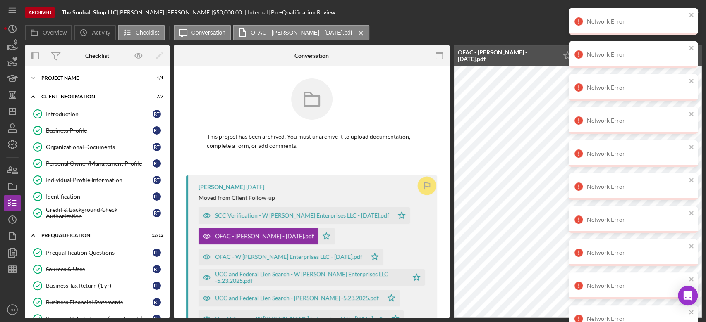
scroll to position [24, 0]
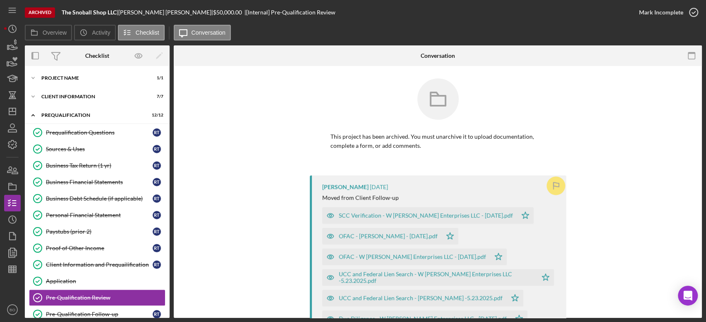
scroll to position [105, 0]
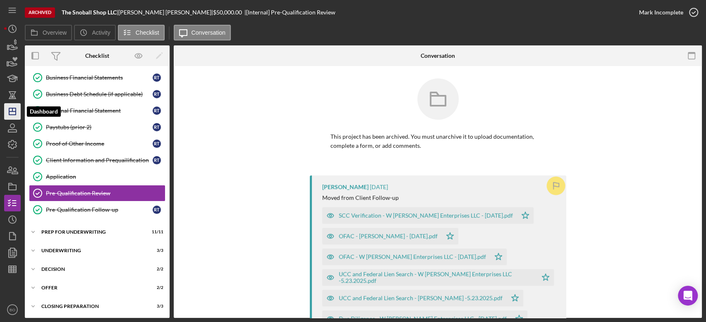
click at [13, 110] on icon "Icon/Dashboard" at bounding box center [12, 111] width 21 height 21
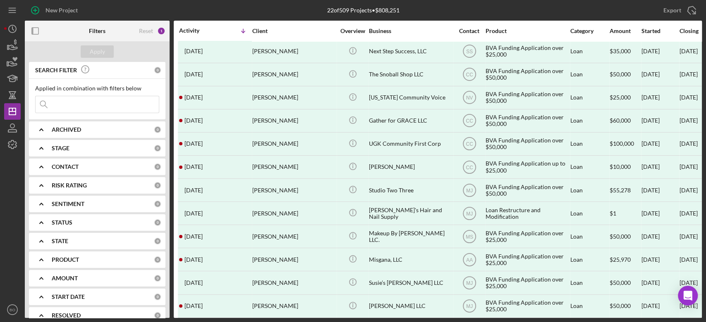
scroll to position [86, 0]
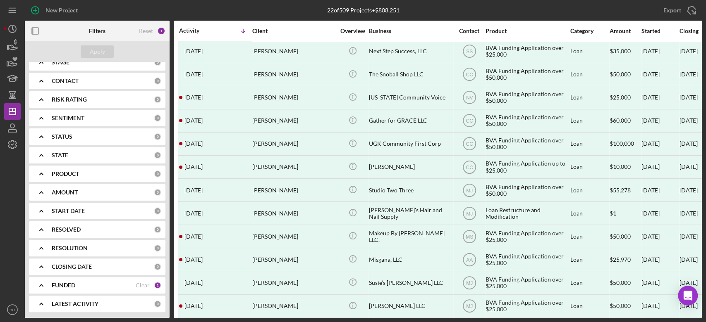
click at [86, 287] on div "FUNDED" at bounding box center [94, 285] width 84 height 7
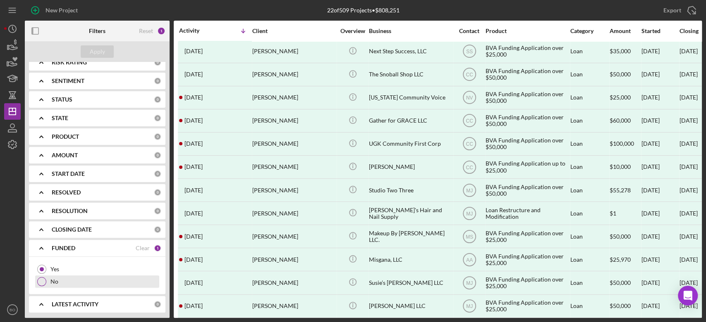
click at [41, 280] on div at bounding box center [41, 281] width 9 height 9
click at [106, 51] on button "Apply" at bounding box center [97, 51] width 33 height 12
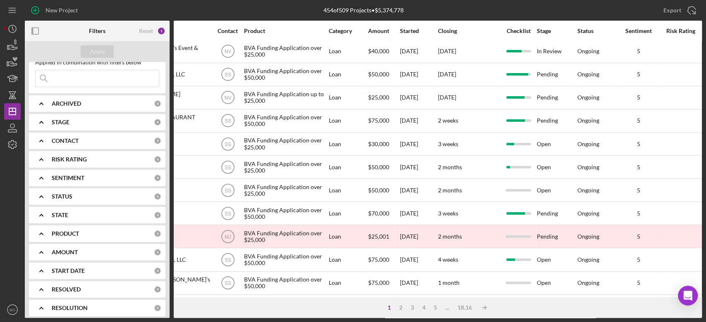
scroll to position [23, 0]
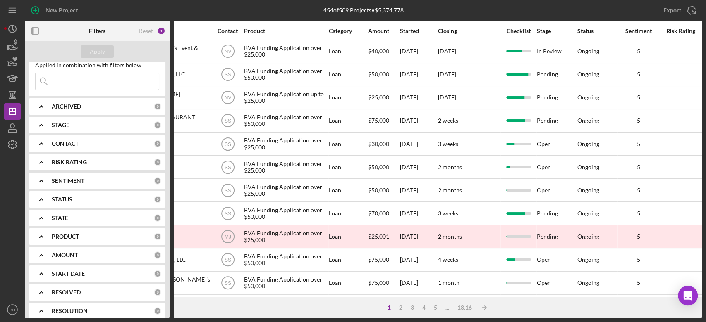
click at [94, 121] on div "STAGE 0" at bounding box center [107, 125] width 110 height 17
click at [42, 158] on input "Done" at bounding box center [40, 159] width 8 height 8
checkbox input "true"
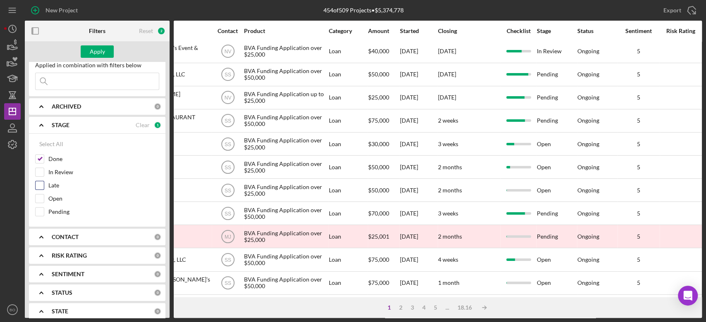
click at [41, 184] on input "Late" at bounding box center [40, 185] width 8 height 8
checkbox input "true"
click at [99, 48] on div "Apply" at bounding box center [97, 51] width 15 height 12
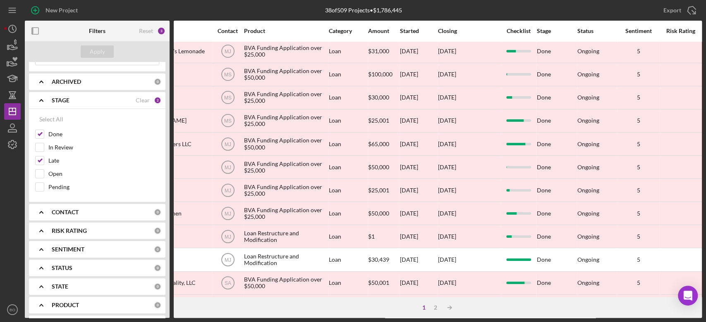
scroll to position [50, 0]
click at [88, 269] on div "STATUS" at bounding box center [103, 266] width 102 height 7
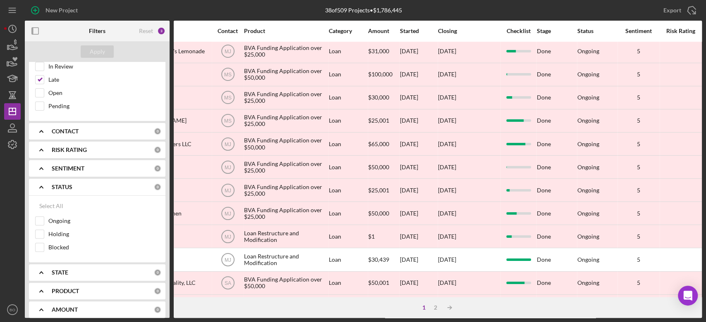
scroll to position [131, 0]
click at [88, 269] on div "STATE" at bounding box center [103, 271] width 102 height 7
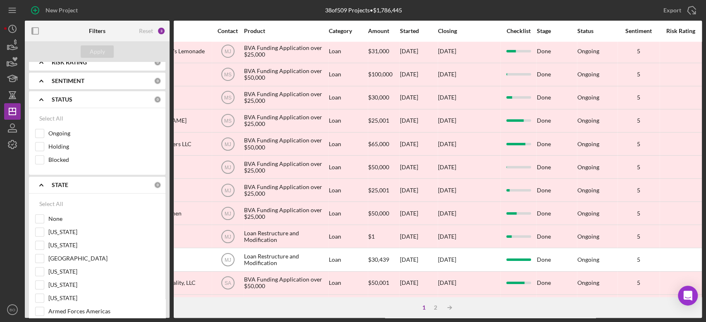
scroll to position [222, 0]
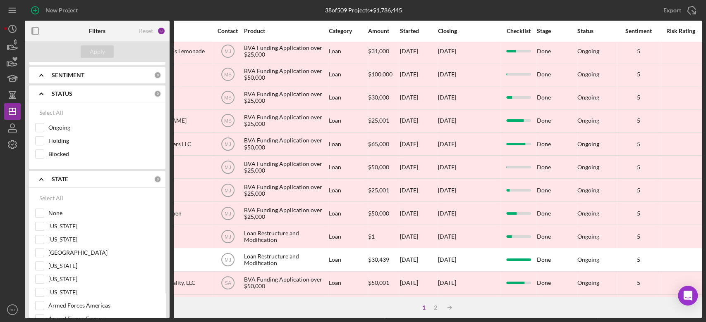
click at [69, 181] on div "STATE" at bounding box center [103, 179] width 102 height 7
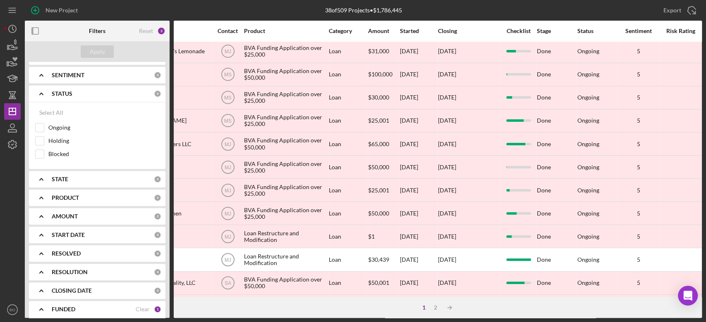
click at [64, 91] on b "STATUS" at bounding box center [62, 94] width 21 height 7
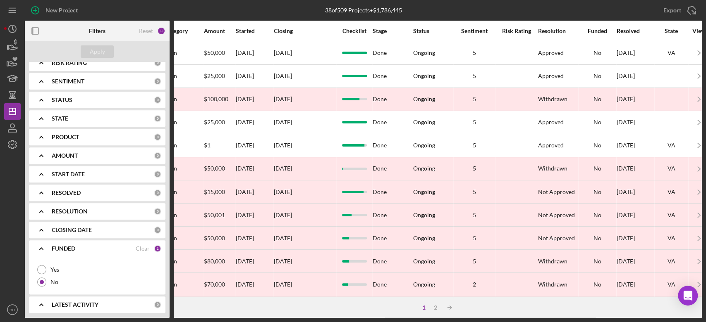
scroll to position [0, 406]
click at [109, 206] on div "RESOLUTION 0" at bounding box center [107, 211] width 110 height 17
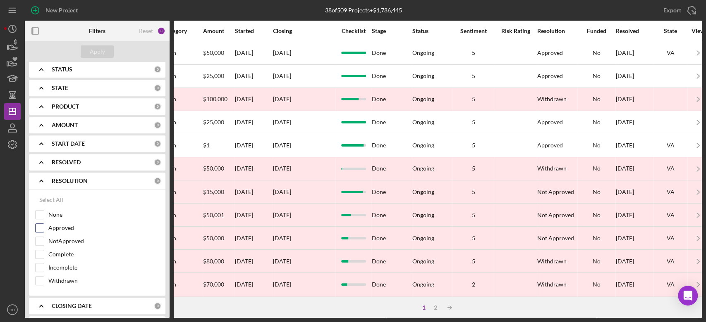
scroll to position [248, 0]
click at [39, 240] on input "NotApproved" at bounding box center [40, 240] width 8 height 8
checkbox input "true"
click at [40, 266] on input "Incomplete" at bounding box center [40, 267] width 8 height 8
click at [100, 49] on div "Apply" at bounding box center [97, 51] width 15 height 12
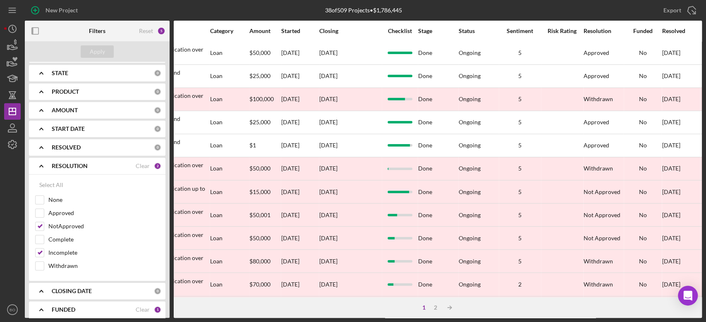
scroll to position [291, 0]
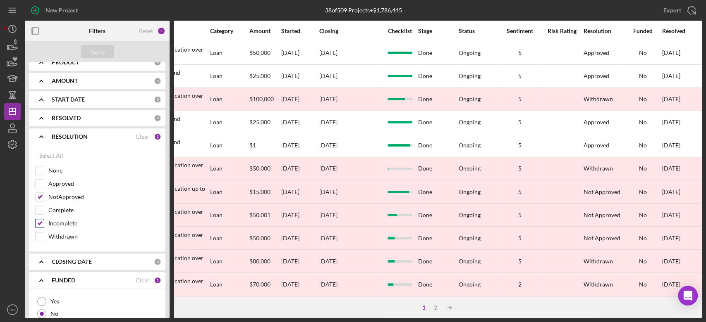
click at [42, 226] on input "Incomplete" at bounding box center [40, 224] width 8 height 8
checkbox input "true"
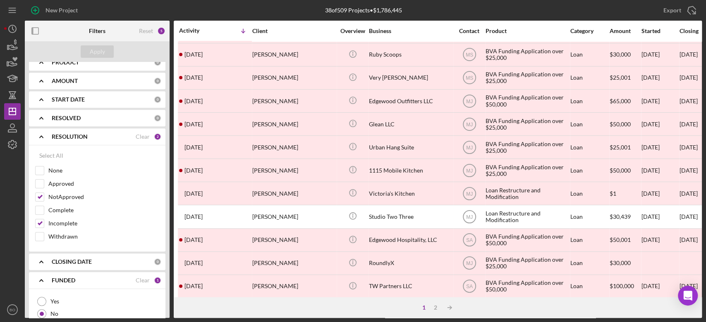
scroll to position [331, 0]
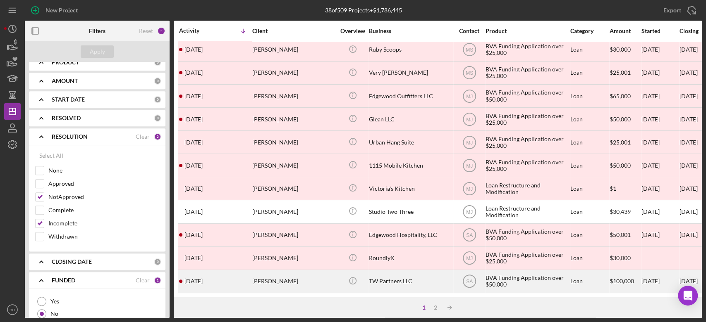
click at [391, 271] on div "TW Partners LLC" at bounding box center [410, 282] width 83 height 22
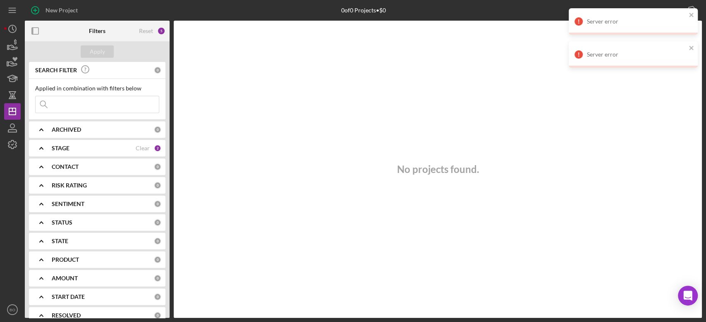
click at [104, 150] on div "STAGE" at bounding box center [94, 148] width 84 height 7
click at [98, 131] on div "ARCHIVED" at bounding box center [103, 130] width 102 height 7
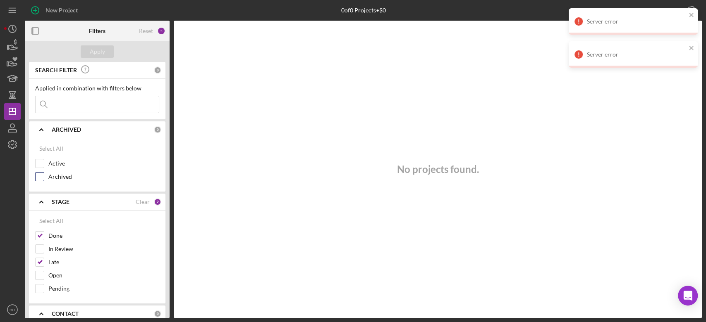
click at [40, 177] on input "Archived" at bounding box center [40, 177] width 8 height 8
checkbox input "true"
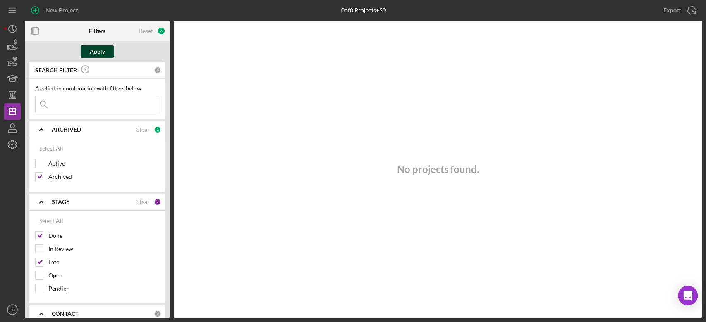
click at [100, 53] on div "Apply" at bounding box center [97, 51] width 15 height 12
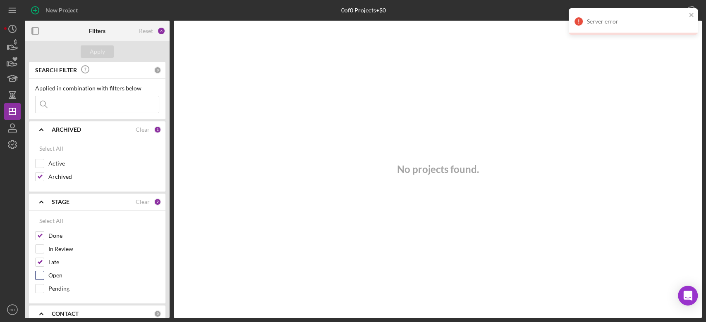
scroll to position [232, 0]
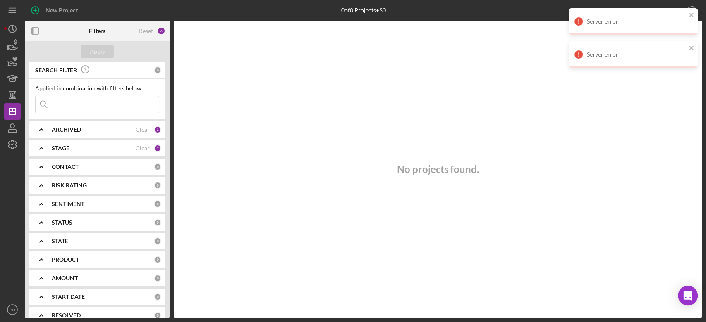
click at [126, 143] on div "STAGE Clear 2" at bounding box center [107, 148] width 110 height 17
click at [41, 208] on input "Late" at bounding box center [40, 209] width 8 height 8
checkbox input "false"
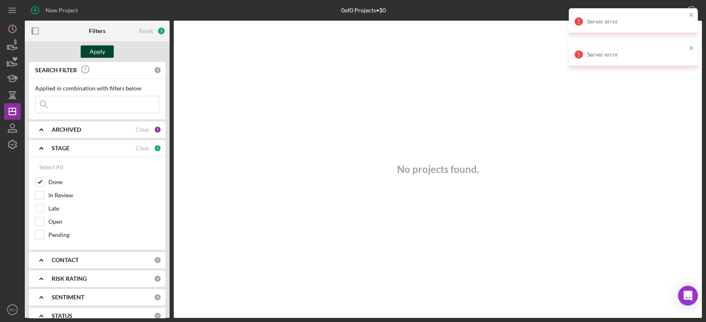
click at [102, 49] on div "Apply" at bounding box center [97, 51] width 15 height 12
click at [118, 124] on div "ARCHIVED Clear 1" at bounding box center [107, 130] width 110 height 17
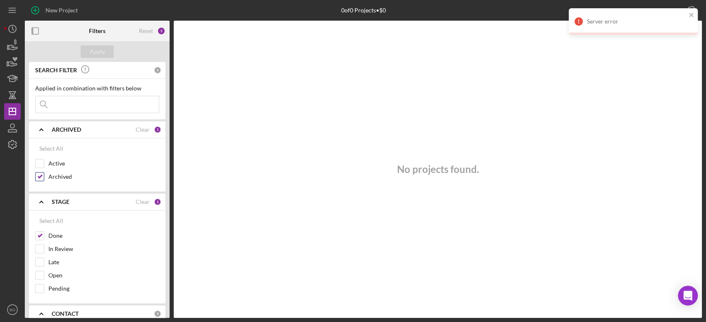
click at [41, 179] on input "Archived" at bounding box center [40, 177] width 8 height 8
checkbox input "false"
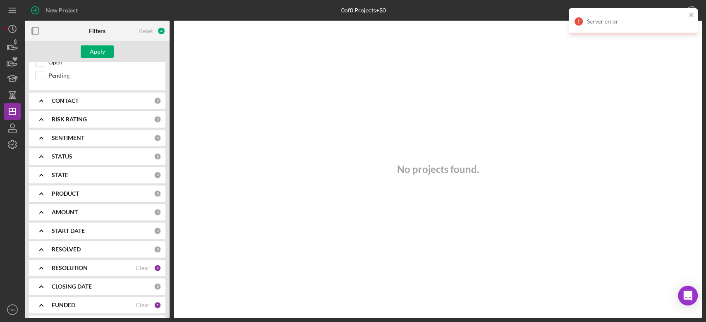
scroll to position [232, 0]
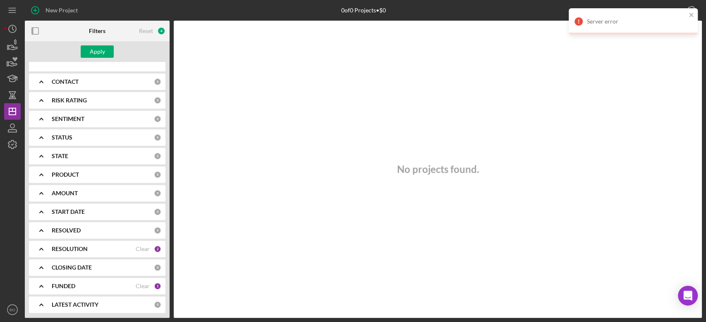
click at [86, 287] on div "FUNDED" at bounding box center [94, 286] width 84 height 7
click at [84, 253] on div "RESOLUTION Clear 2" at bounding box center [107, 249] width 110 height 17
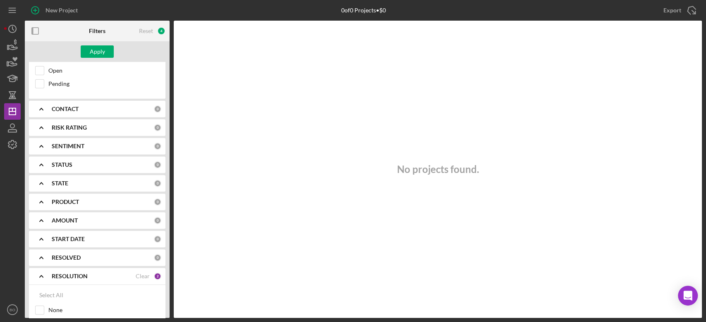
click at [84, 253] on div "RESOLVED 0" at bounding box center [107, 258] width 110 height 17
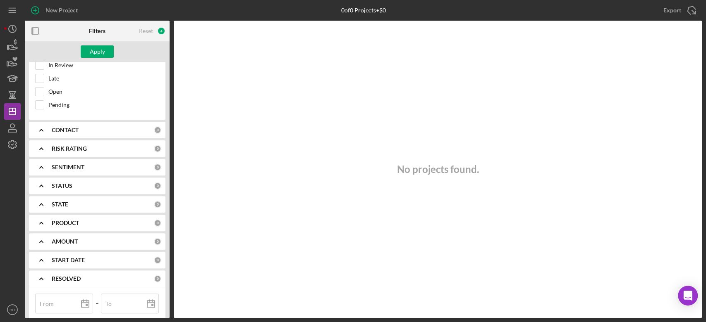
scroll to position [160, 0]
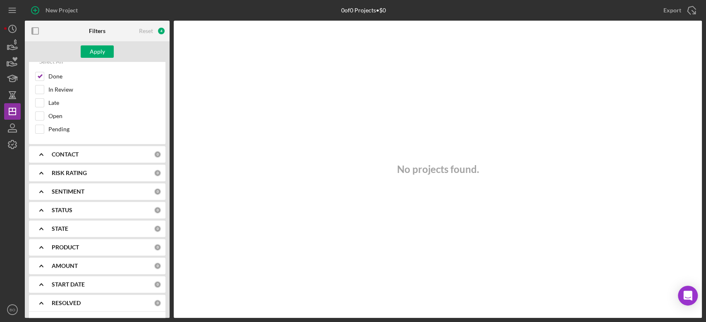
click at [86, 223] on div "STATE 0" at bounding box center [107, 229] width 110 height 17
click at [83, 214] on div "STATUS 0" at bounding box center [107, 210] width 110 height 17
click at [69, 295] on div "STATE" at bounding box center [103, 296] width 102 height 7
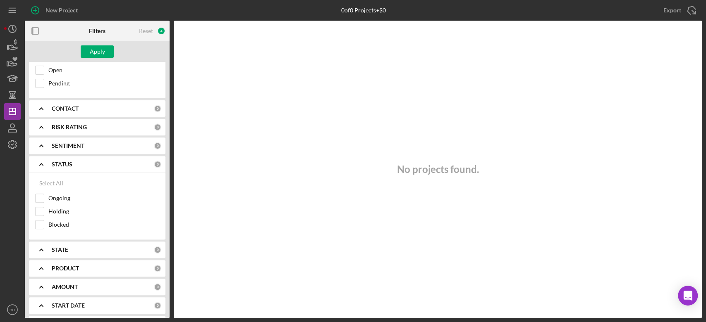
scroll to position [207, 0]
click at [67, 161] on b "STATUS" at bounding box center [62, 163] width 21 height 7
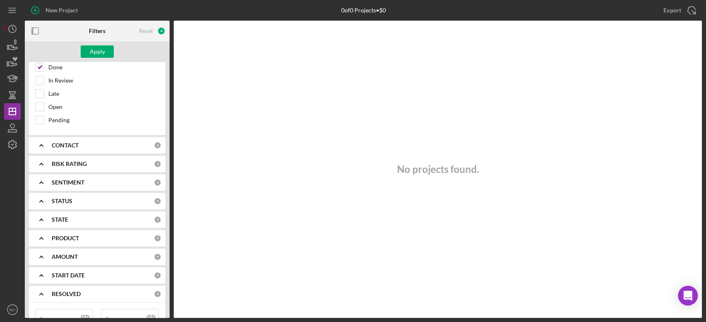
scroll to position [215, 0]
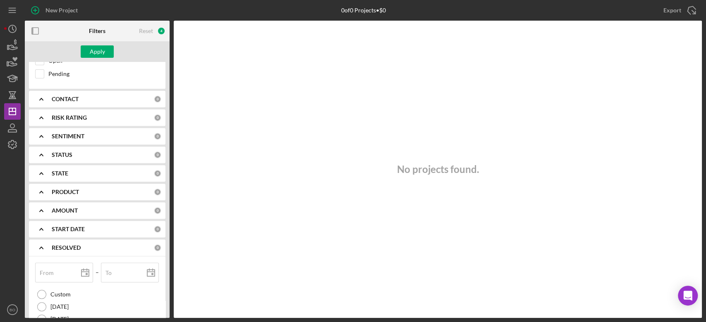
click at [86, 245] on div "RESOLVED" at bounding box center [103, 248] width 102 height 7
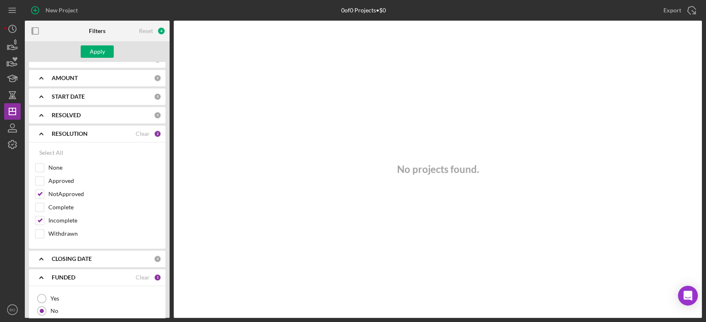
scroll to position [376, 0]
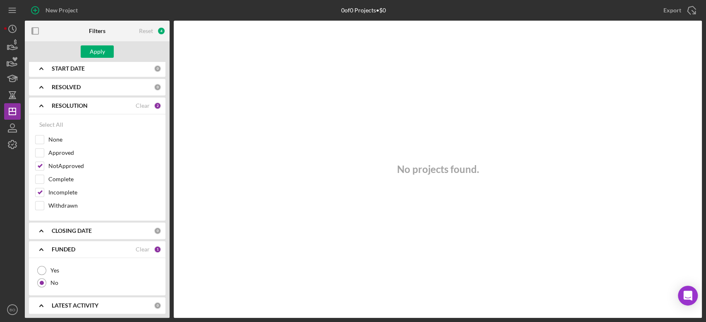
click at [87, 303] on b "LATEST ACTIVITY" at bounding box center [75, 306] width 47 height 7
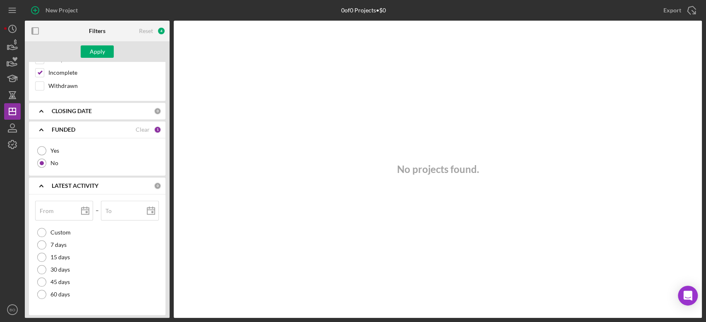
scroll to position [497, 0]
click at [93, 183] on b "LATEST ACTIVITY" at bounding box center [75, 184] width 47 height 7
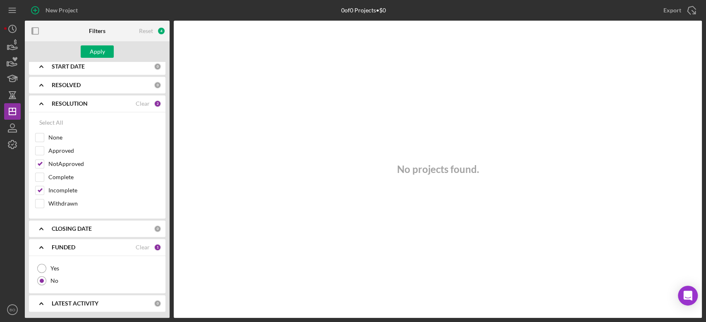
scroll to position [376, 0]
click at [75, 248] on b "FUNDED" at bounding box center [64, 249] width 24 height 7
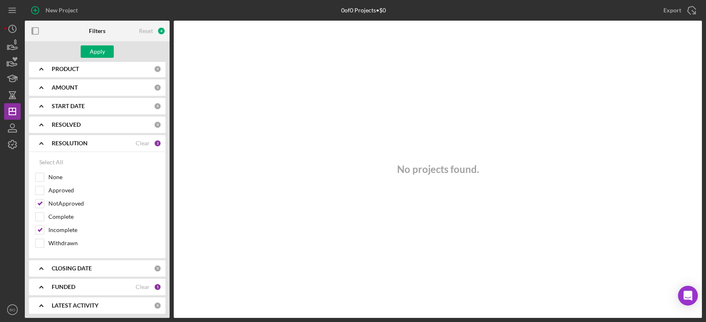
click at [91, 141] on div "RESOLUTION" at bounding box center [94, 143] width 84 height 7
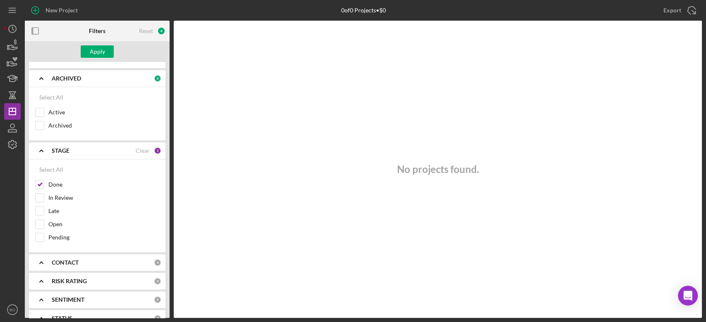
scroll to position [0, 0]
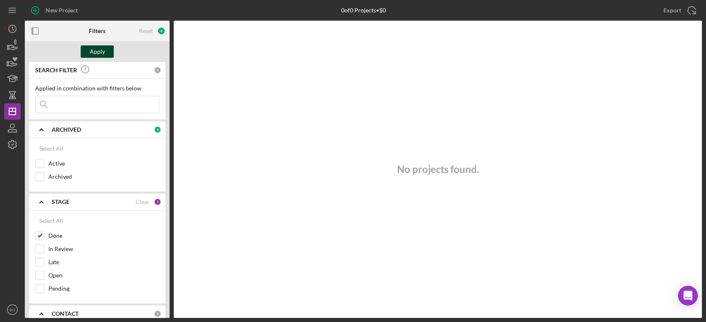
click at [103, 51] on div "Apply" at bounding box center [97, 51] width 15 height 12
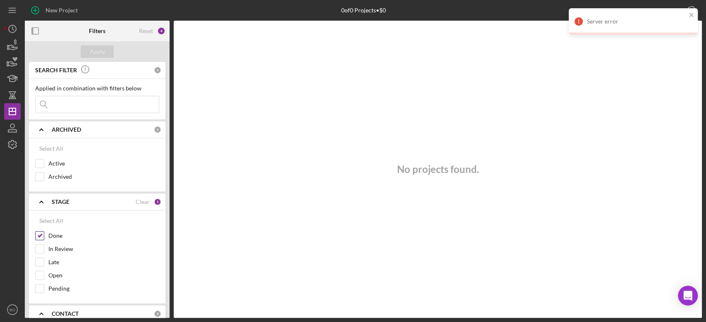
click at [42, 237] on input "Done" at bounding box center [40, 236] width 8 height 8
checkbox input "false"
click at [94, 51] on div "Apply" at bounding box center [97, 51] width 15 height 12
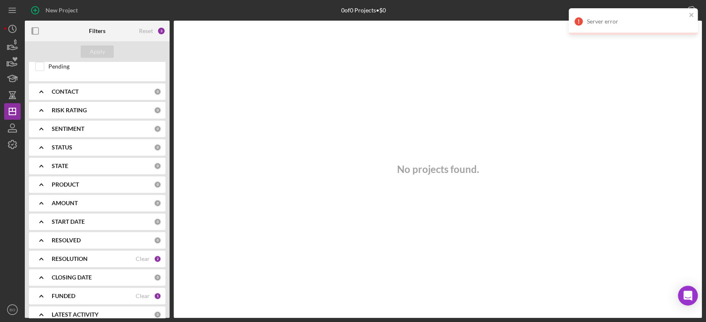
scroll to position [232, 0]
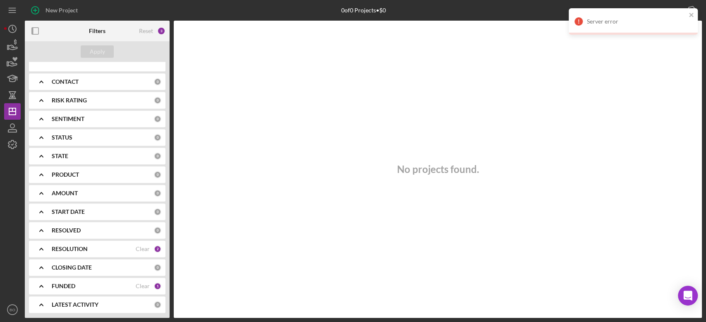
click at [80, 246] on b "RESOLUTION" at bounding box center [70, 249] width 36 height 7
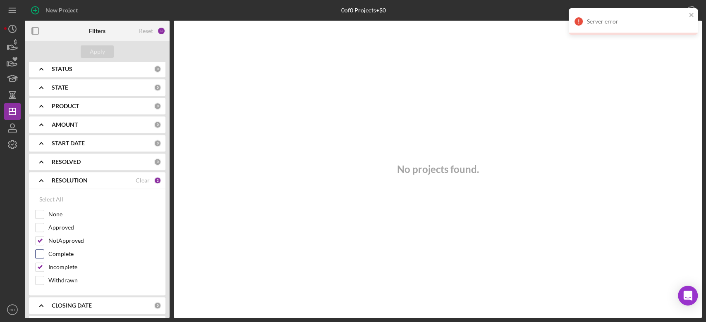
scroll to position [338, 0]
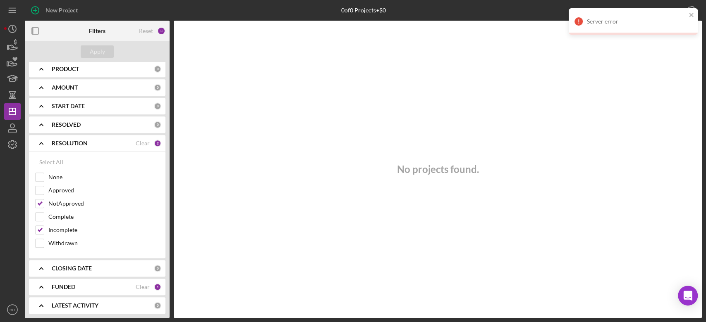
click at [77, 284] on div "FUNDED" at bounding box center [94, 287] width 84 height 7
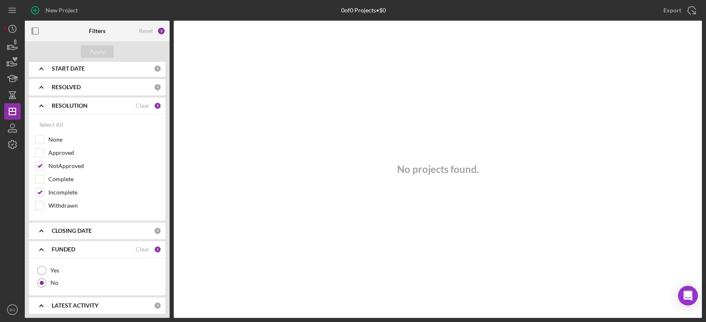
click at [144, 244] on div "FUNDED Clear 1" at bounding box center [107, 249] width 110 height 17
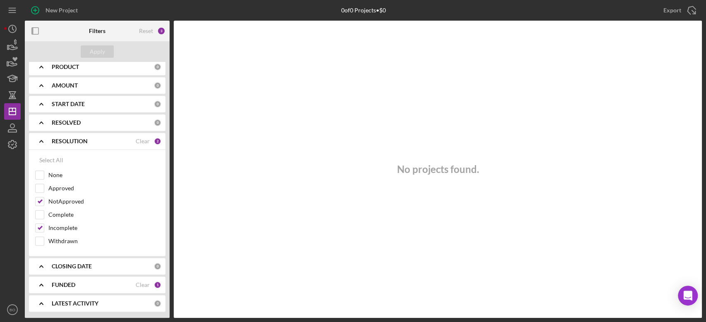
scroll to position [338, 0]
click at [96, 280] on div "FUNDED Clear 1" at bounding box center [107, 287] width 110 height 17
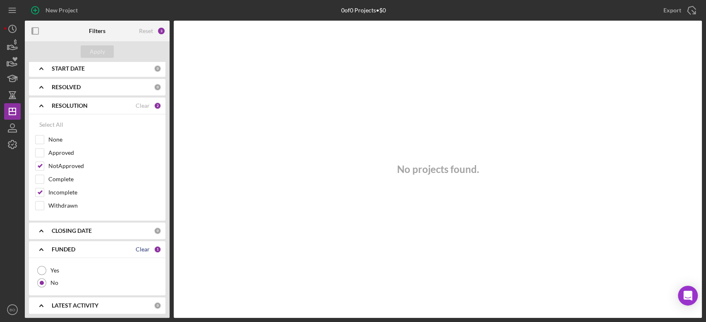
click at [141, 246] on div "Clear" at bounding box center [143, 249] width 14 height 7
click at [94, 55] on div "Apply" at bounding box center [97, 51] width 15 height 12
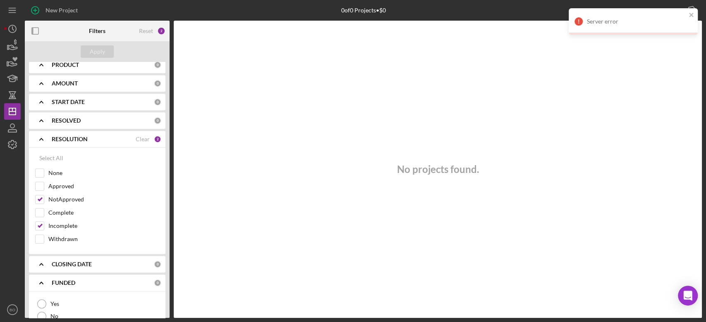
scroll to position [341, 0]
click at [61, 286] on div "FUNDED 0" at bounding box center [107, 284] width 110 height 17
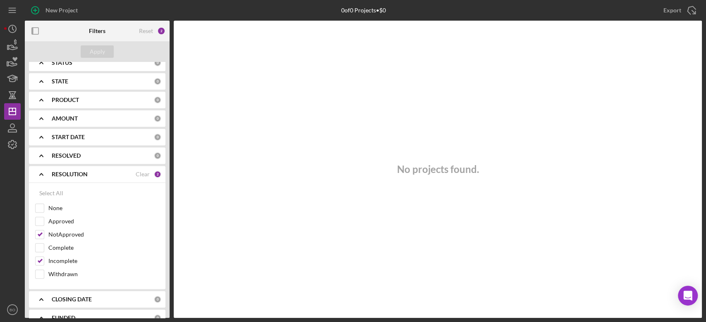
scroll to position [320, 0]
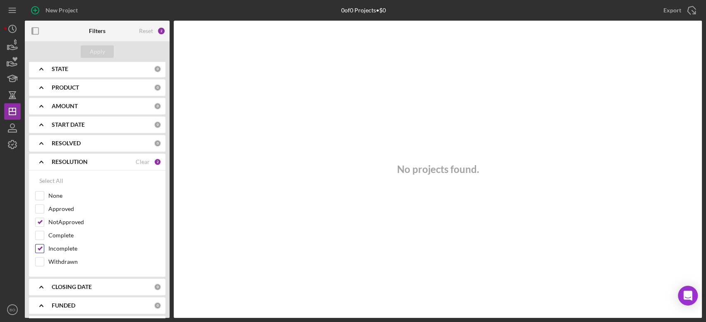
click at [40, 246] on input "Incomplete" at bounding box center [40, 249] width 8 height 8
checkbox input "false"
click at [112, 48] on button "Apply" at bounding box center [97, 51] width 33 height 12
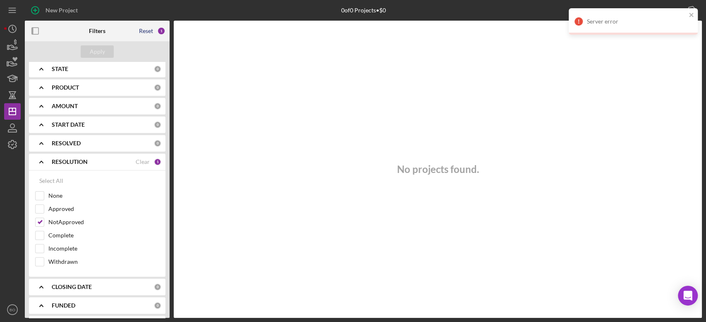
click at [145, 30] on div "Reset" at bounding box center [146, 31] width 14 height 7
checkbox input "true"
checkbox input "false"
click at [98, 48] on div "Apply" at bounding box center [97, 51] width 15 height 12
click at [13, 141] on icon "button" at bounding box center [12, 145] width 8 height 8
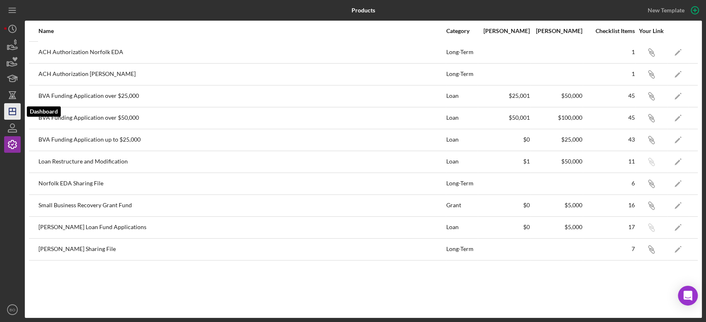
click at [11, 108] on polygon "button" at bounding box center [12, 111] width 7 height 7
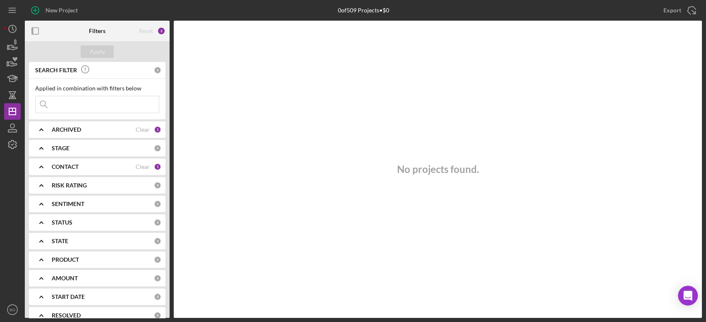
click at [120, 160] on div "CONTACT Clear 1" at bounding box center [107, 167] width 110 height 17
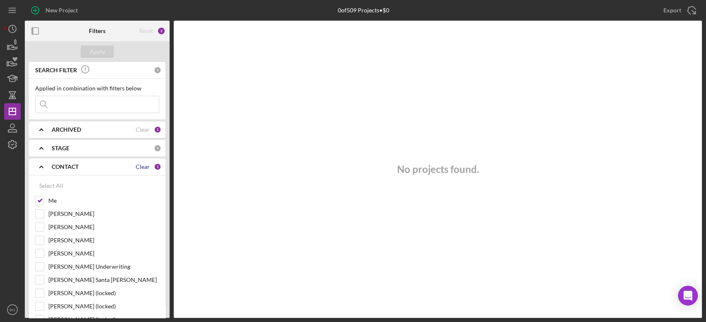
click at [138, 167] on div "Clear" at bounding box center [143, 167] width 14 height 7
checkbox input "false"
click at [140, 127] on div "Clear" at bounding box center [143, 130] width 14 height 7
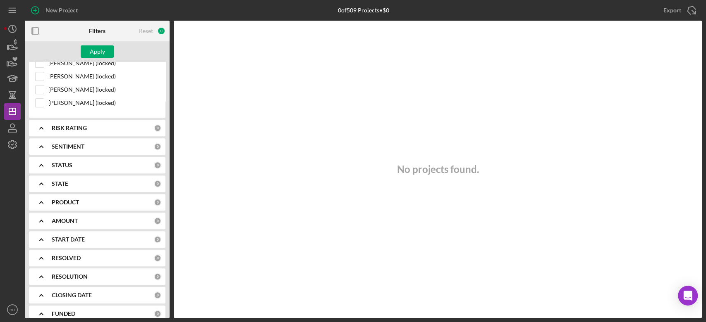
scroll to position [337, 0]
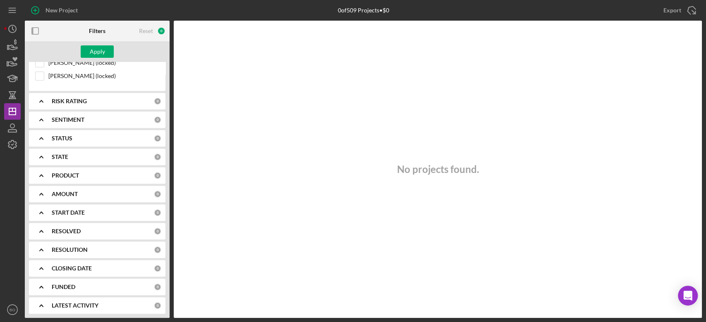
click at [94, 236] on div "RESOLVED 0" at bounding box center [107, 231] width 110 height 17
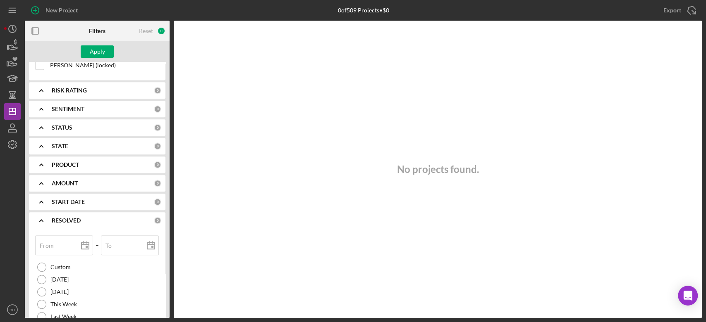
scroll to position [357, 0]
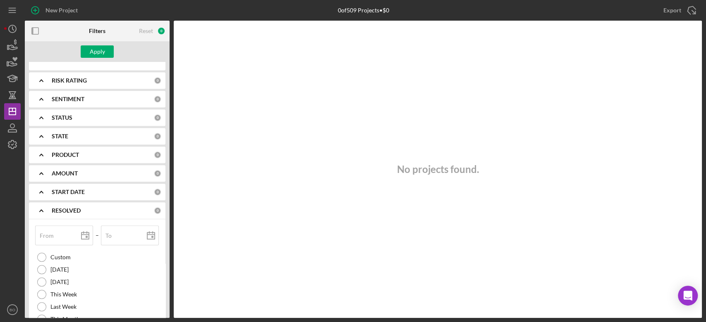
click at [94, 119] on div "STATUS" at bounding box center [103, 118] width 102 height 7
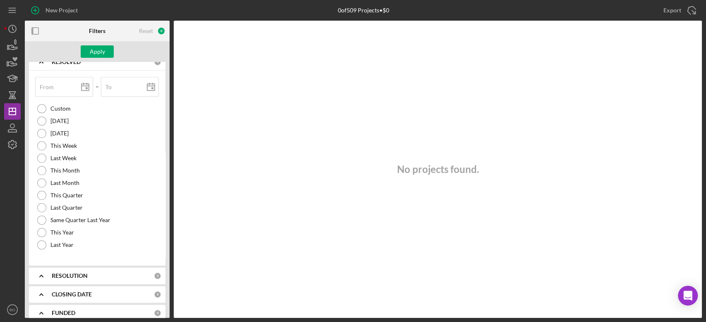
scroll to position [599, 0]
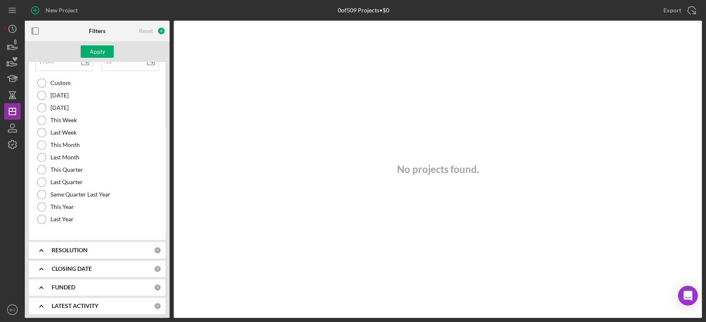
click at [86, 247] on b "RESOLUTION" at bounding box center [70, 250] width 36 height 7
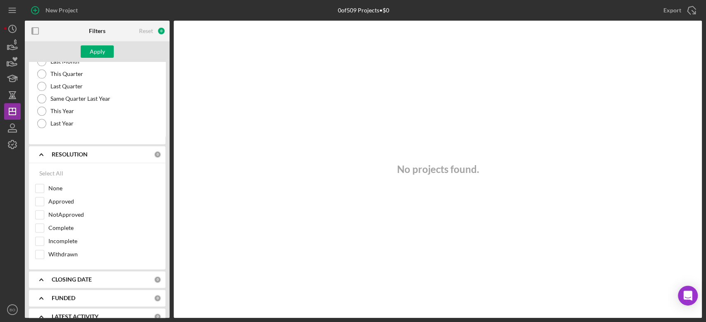
scroll to position [695, 0]
click at [44, 213] on div "NotApproved" at bounding box center [97, 216] width 124 height 13
click at [39, 212] on input "NotApproved" at bounding box center [40, 214] width 8 height 8
checkbox input "true"
click at [41, 236] on input "Incomplete" at bounding box center [40, 240] width 8 height 8
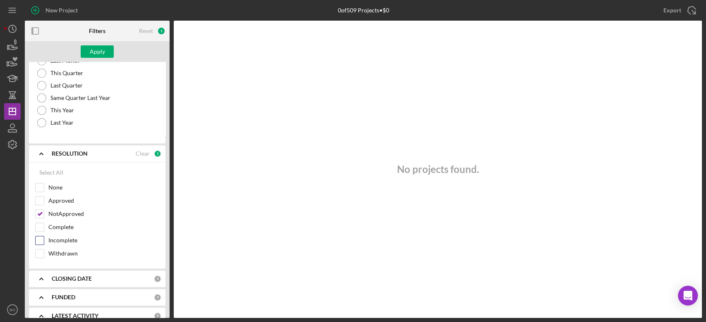
checkbox input "true"
click at [103, 50] on div "Apply" at bounding box center [97, 51] width 15 height 12
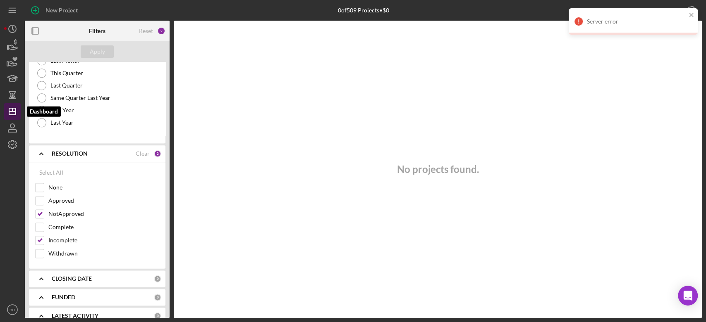
click at [15, 108] on polygon "button" at bounding box center [12, 111] width 7 height 7
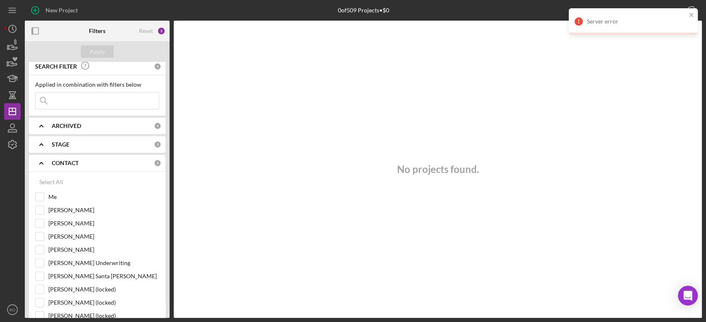
scroll to position [0, 0]
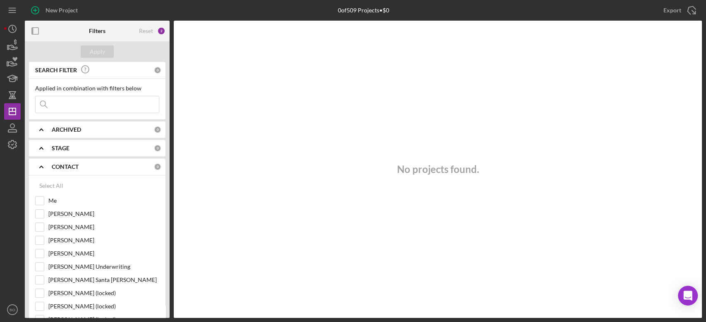
click at [69, 162] on div "CONTACT 0" at bounding box center [107, 167] width 110 height 17
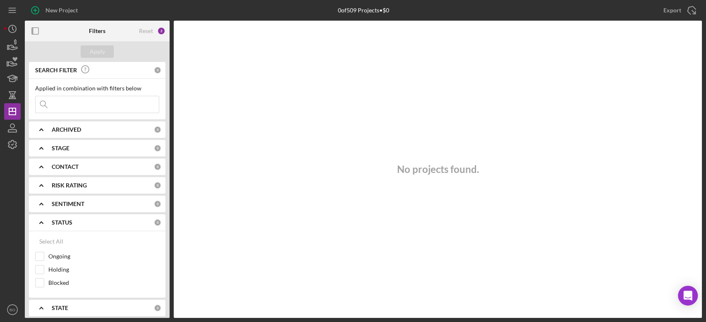
click at [71, 221] on b "STATUS" at bounding box center [62, 223] width 21 height 7
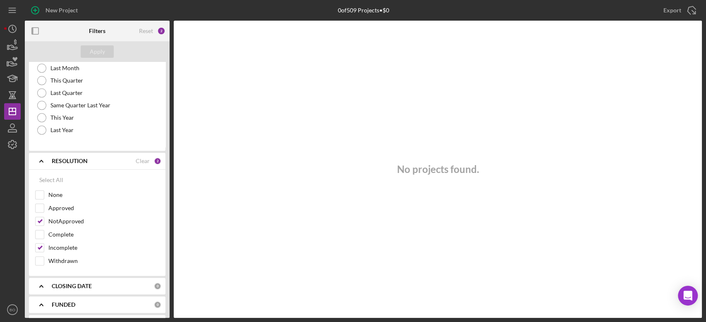
scroll to position [369, 0]
click at [79, 158] on b "RESOLUTION" at bounding box center [70, 161] width 36 height 7
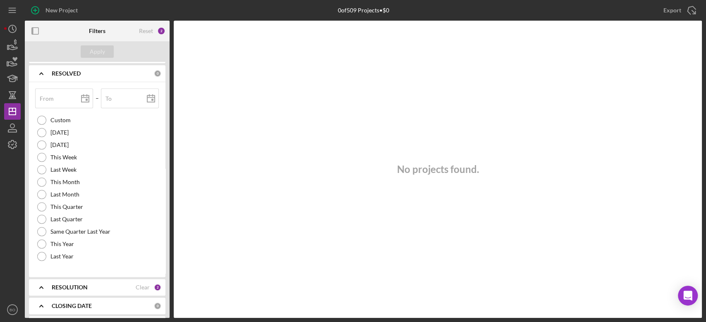
scroll to position [228, 0]
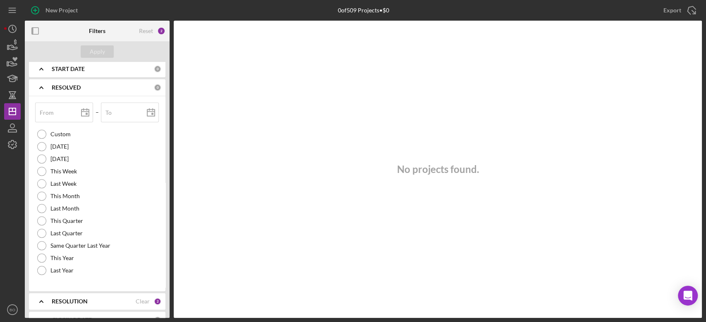
click at [69, 84] on b "RESOLVED" at bounding box center [66, 87] width 29 height 7
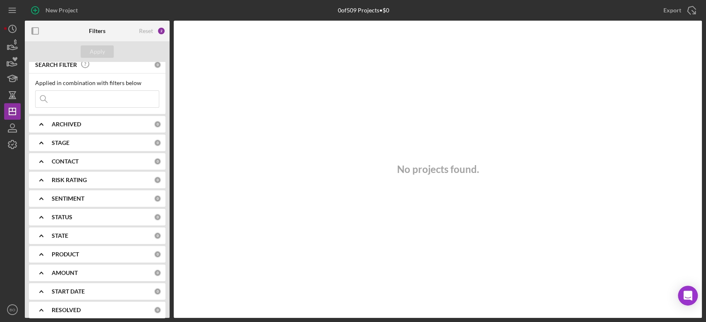
scroll to position [0, 0]
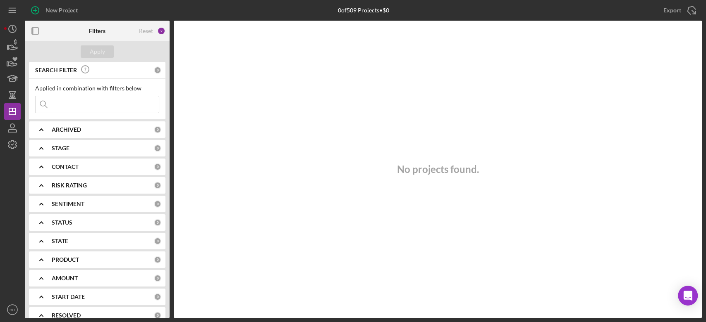
click at [69, 131] on b "ARCHIVED" at bounding box center [66, 130] width 29 height 7
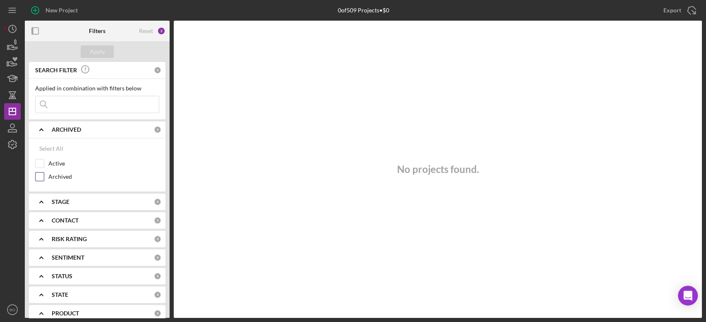
click at [42, 174] on input "Archived" at bounding box center [40, 177] width 8 height 8
checkbox input "true"
click at [100, 50] on div "Apply" at bounding box center [97, 51] width 15 height 12
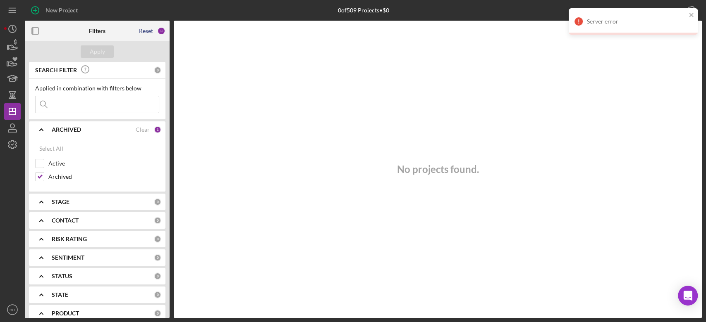
click at [147, 30] on div "Reset" at bounding box center [146, 31] width 14 height 7
checkbox input "true"
checkbox input "false"
click at [142, 218] on div "Clear" at bounding box center [143, 220] width 14 height 7
click at [140, 127] on div "Clear" at bounding box center [143, 130] width 14 height 7
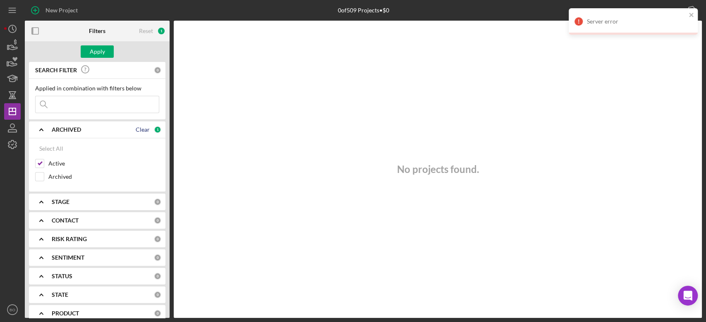
checkbox input "false"
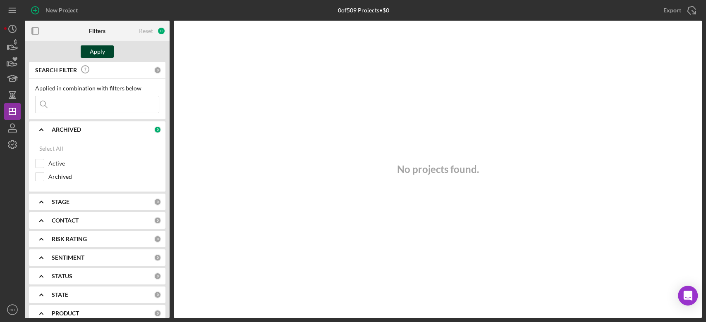
click at [99, 51] on div "Apply" at bounding box center [97, 51] width 15 height 12
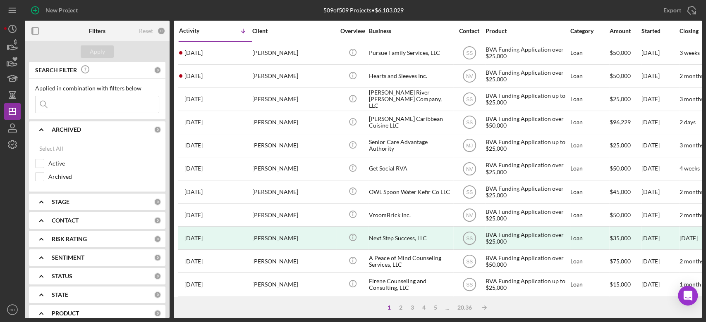
scroll to position [139, 0]
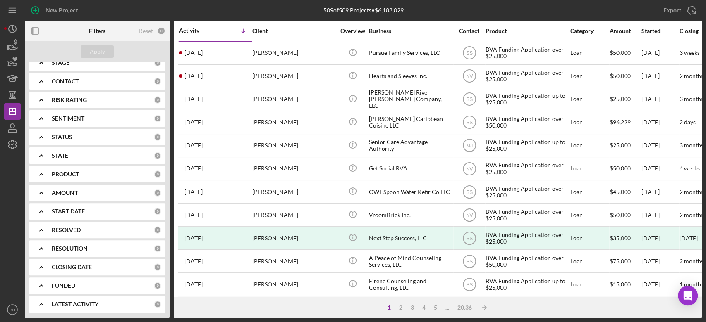
click at [78, 229] on b "RESOLVED" at bounding box center [66, 230] width 29 height 7
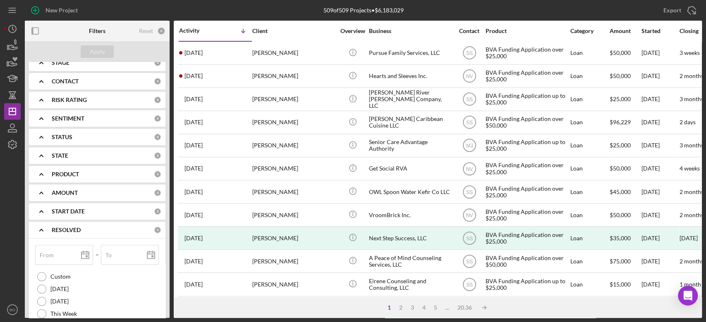
click at [72, 229] on b "RESOLVED" at bounding box center [66, 230] width 29 height 7
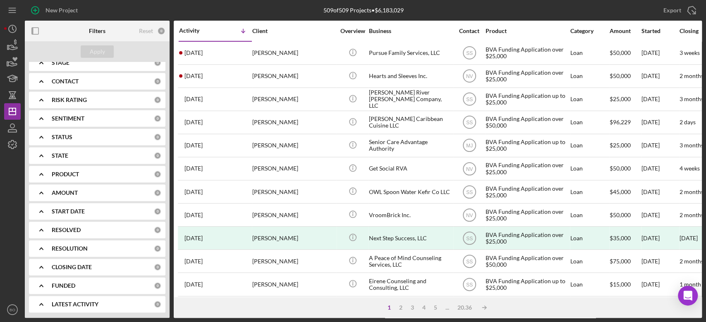
click at [69, 246] on b "RESOLUTION" at bounding box center [70, 249] width 36 height 7
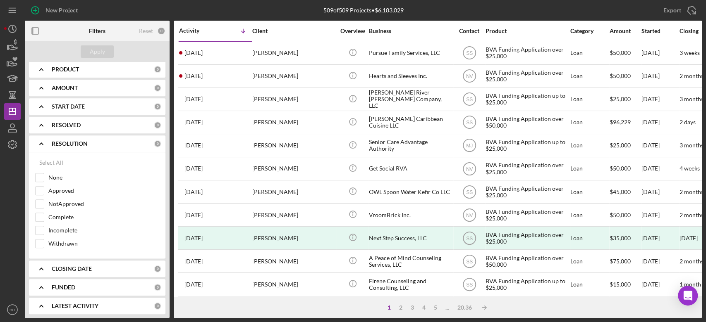
scroll to position [245, 0]
click at [41, 226] on input "Incomplete" at bounding box center [40, 230] width 8 height 8
checkbox input "true"
click at [42, 204] on input "NotApproved" at bounding box center [40, 203] width 8 height 8
checkbox input "true"
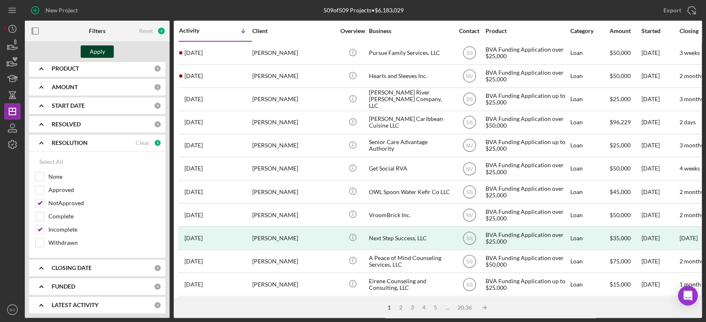
click at [103, 49] on div "Apply" at bounding box center [97, 51] width 15 height 12
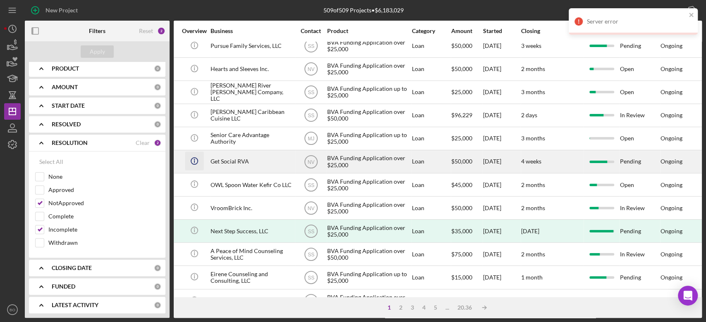
scroll to position [3, 159]
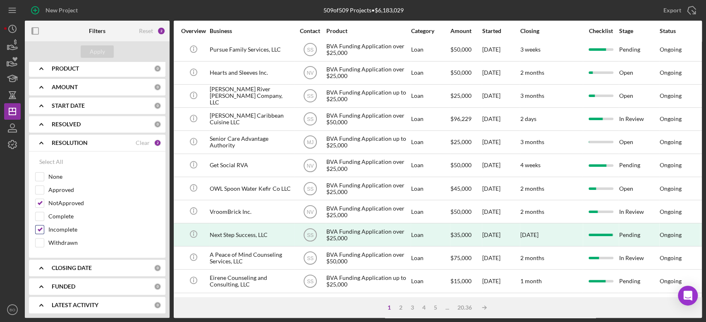
click at [43, 230] on input "Incomplete" at bounding box center [40, 230] width 8 height 8
checkbox input "true"
click at [112, 50] on button "Apply" at bounding box center [97, 51] width 33 height 12
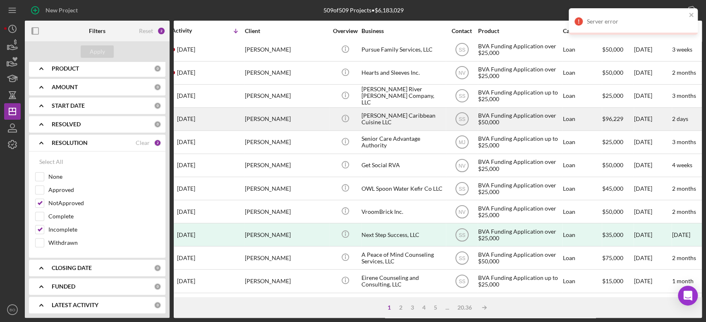
scroll to position [3, 0]
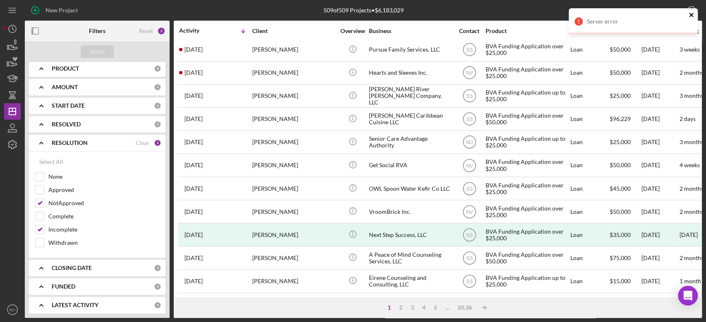
click at [691, 15] on icon "close" at bounding box center [691, 15] width 4 height 4
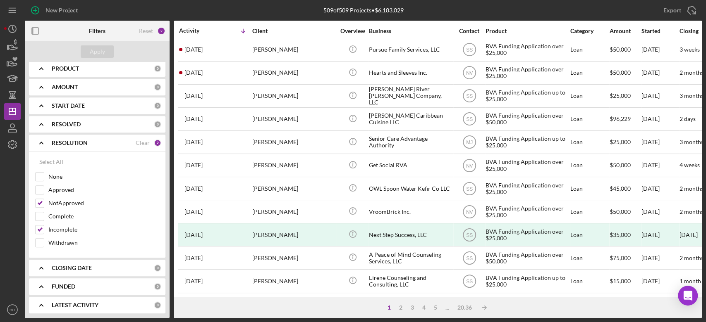
click at [690, 6] on icon "Icon/Export" at bounding box center [691, 10] width 21 height 21
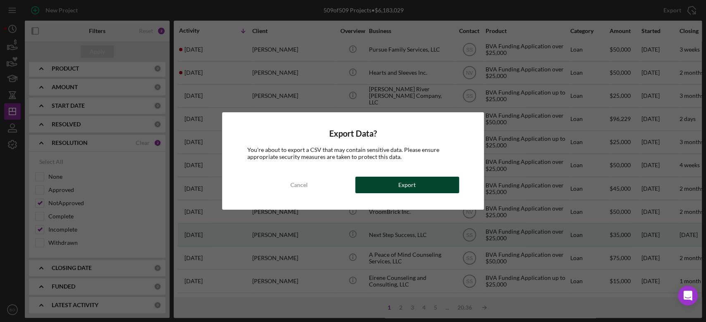
click at [418, 186] on button "Export" at bounding box center [407, 185] width 104 height 17
click at [413, 186] on div "Export" at bounding box center [406, 185] width 17 height 17
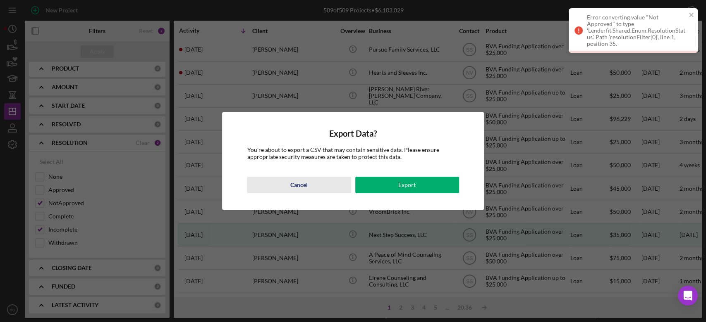
click at [257, 184] on button "Cancel" at bounding box center [299, 185] width 104 height 17
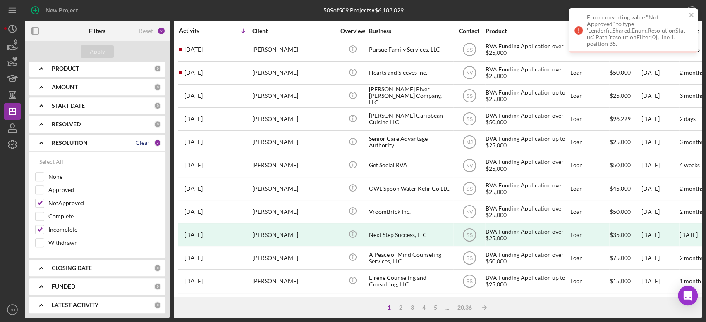
click at [138, 141] on div "Clear" at bounding box center [143, 143] width 14 height 7
checkbox input "false"
click at [87, 46] on button "Apply" at bounding box center [97, 51] width 33 height 12
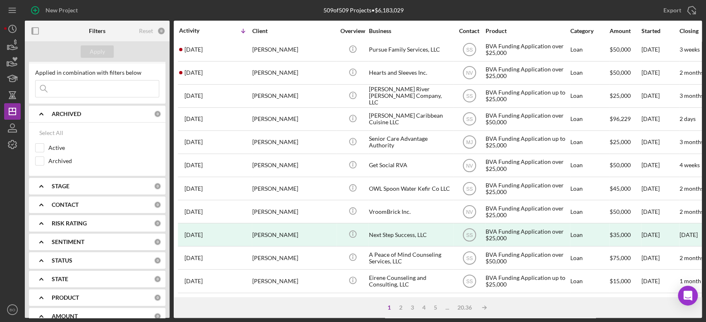
scroll to position [0, 0]
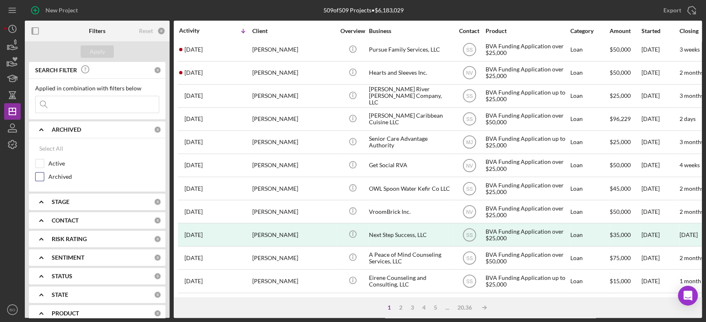
click at [37, 173] on input "Archived" at bounding box center [40, 177] width 8 height 8
checkbox input "true"
click at [101, 48] on div "Apply" at bounding box center [97, 51] width 15 height 12
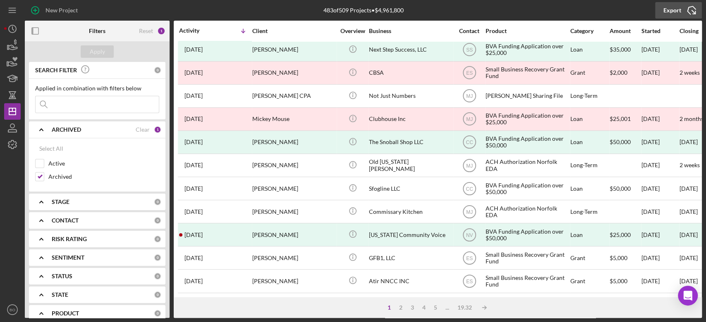
click at [678, 10] on div "Export" at bounding box center [672, 10] width 18 height 17
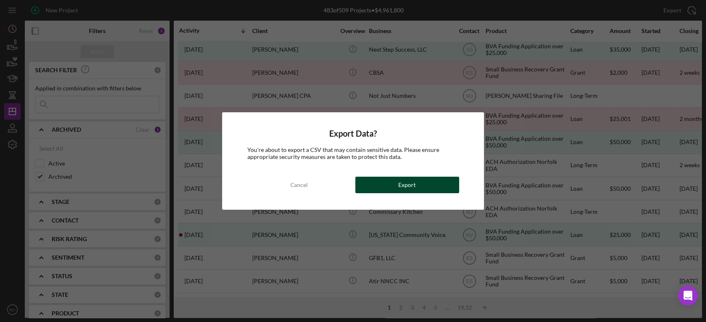
click at [432, 187] on button "Export" at bounding box center [407, 185] width 104 height 17
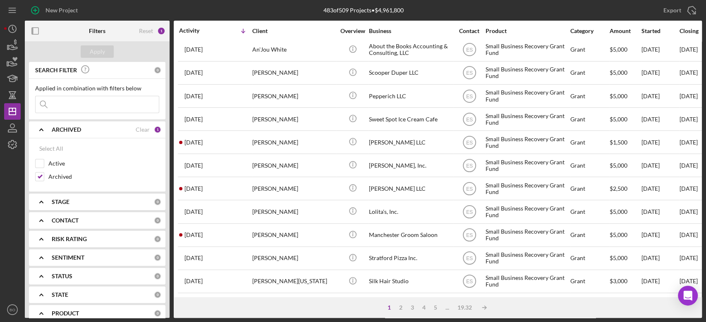
scroll to position [331, 0]
click at [400, 307] on div "2" at bounding box center [401, 308] width 12 height 7
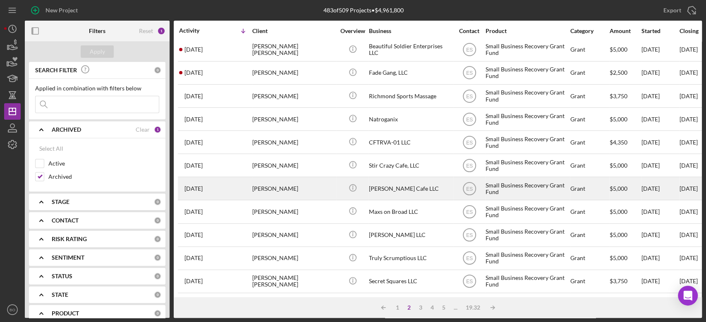
scroll to position [0, 0]
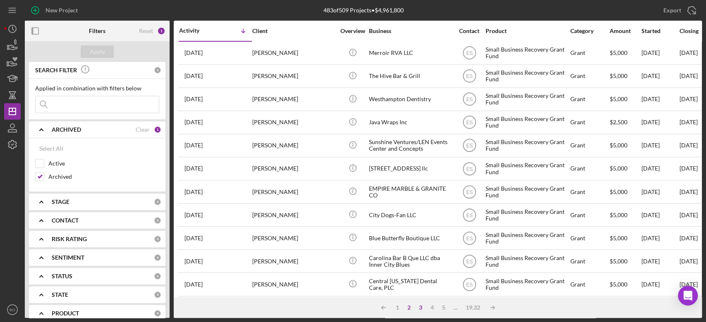
click at [422, 309] on div "3" at bounding box center [421, 308] width 12 height 7
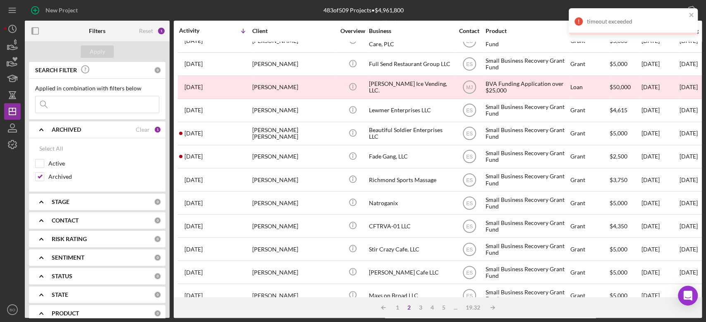
scroll to position [331, 0]
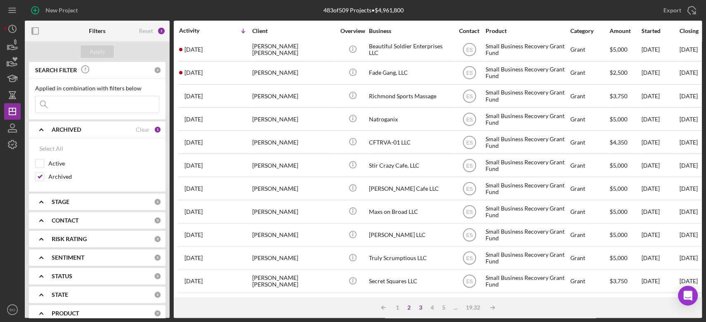
click at [420, 310] on div "3" at bounding box center [421, 308] width 12 height 7
click at [420, 308] on div "3" at bounding box center [421, 308] width 12 height 7
click at [418, 306] on div "3" at bounding box center [421, 308] width 12 height 7
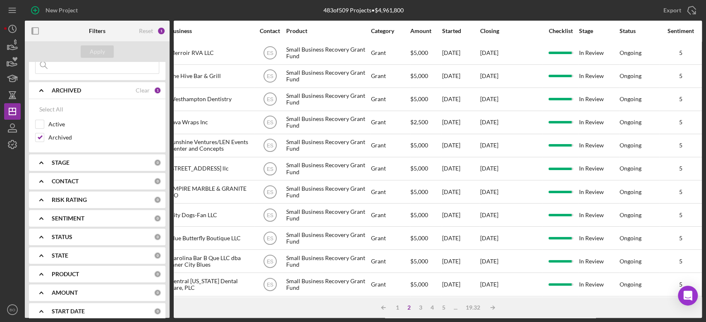
scroll to position [40, 0]
click at [74, 159] on div "STAGE" at bounding box center [103, 162] width 102 height 7
click at [38, 195] on input "Done" at bounding box center [40, 196] width 8 height 8
checkbox input "true"
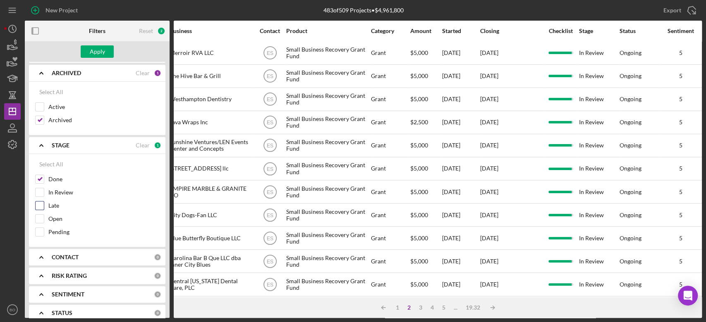
scroll to position [57, 0]
click at [98, 51] on div "Apply" at bounding box center [97, 51] width 15 height 12
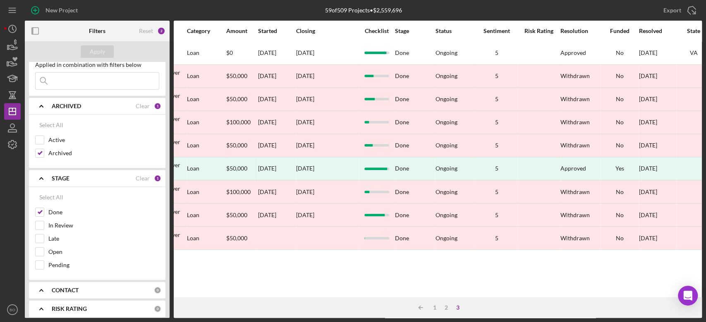
scroll to position [0, 0]
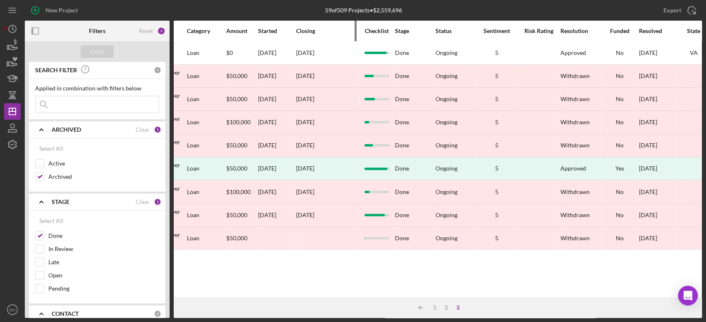
click at [307, 32] on div "Closing" at bounding box center [327, 31] width 62 height 7
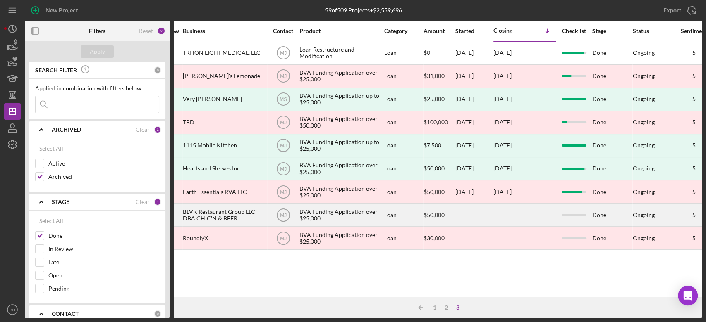
scroll to position [0, 185]
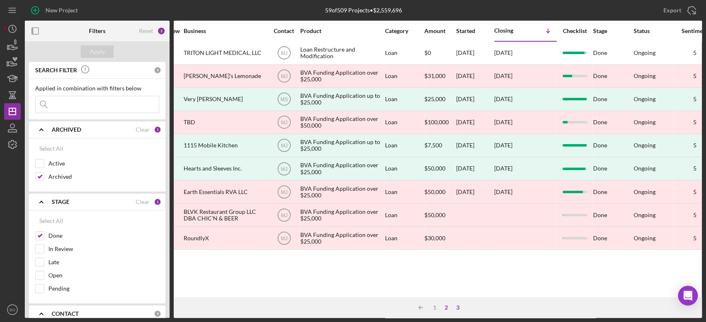
click at [444, 307] on div "2" at bounding box center [446, 308] width 12 height 7
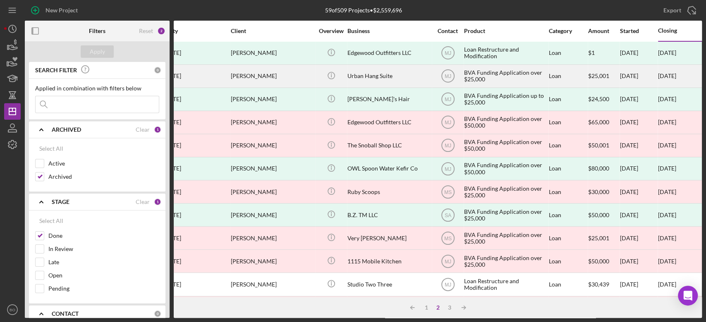
scroll to position [0, 0]
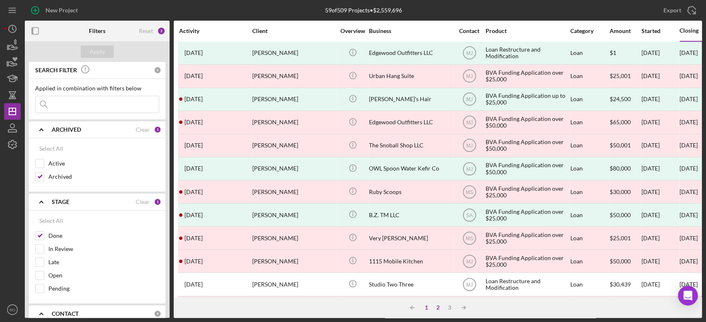
click at [423, 308] on div "1" at bounding box center [426, 308] width 12 height 7
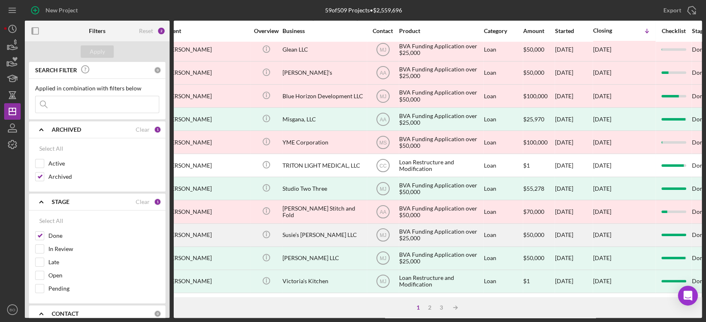
scroll to position [331, 81]
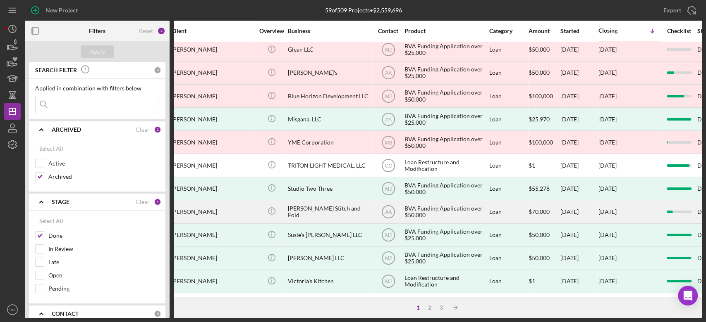
click at [421, 201] on div "BVA Funding Application over $50,000" at bounding box center [445, 212] width 83 height 22
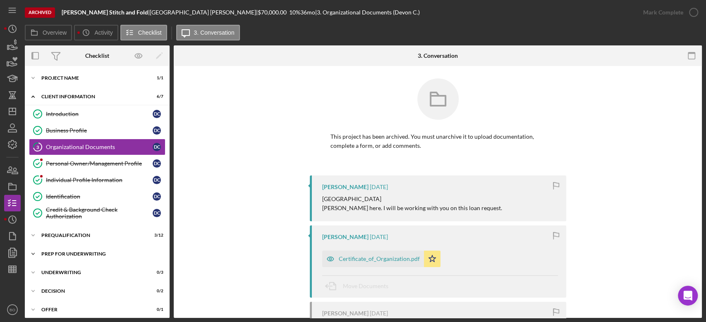
scroll to position [41, 0]
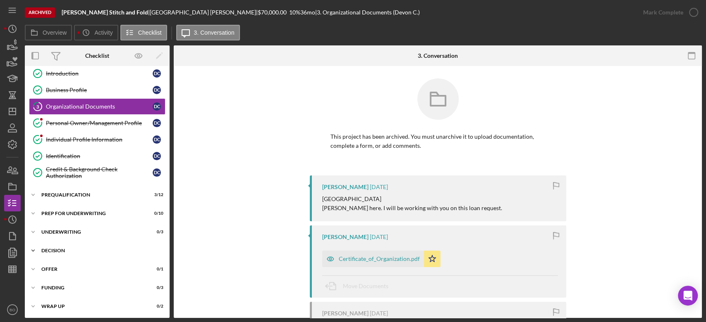
click at [73, 249] on div "Decision" at bounding box center [100, 250] width 118 height 5
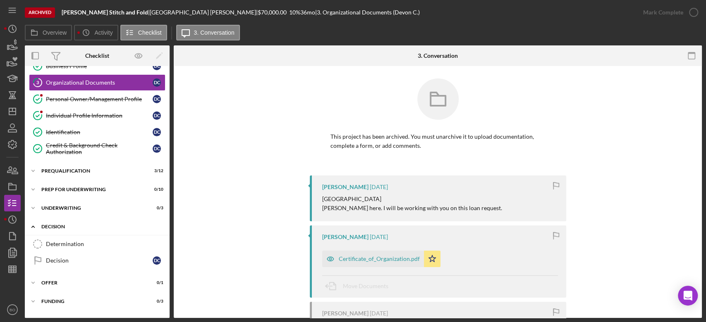
scroll to position [65, 0]
click at [65, 257] on div "Decision" at bounding box center [99, 260] width 107 height 7
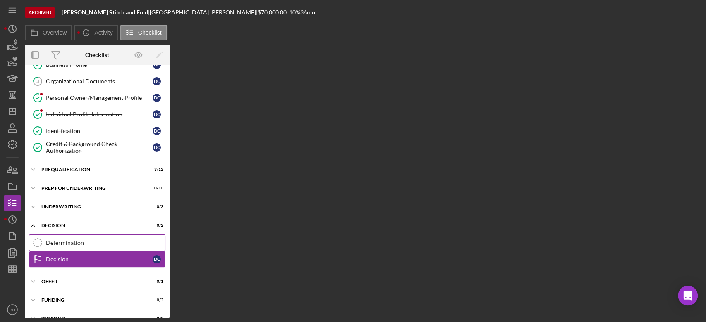
click at [100, 240] on div "Determination" at bounding box center [105, 243] width 119 height 7
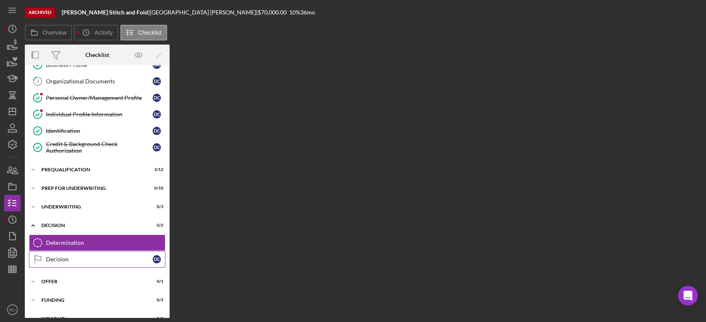
click at [65, 260] on div "Decision" at bounding box center [99, 259] width 107 height 7
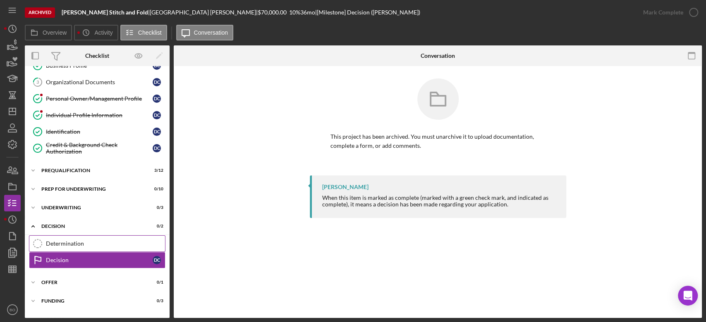
scroll to position [78, 0]
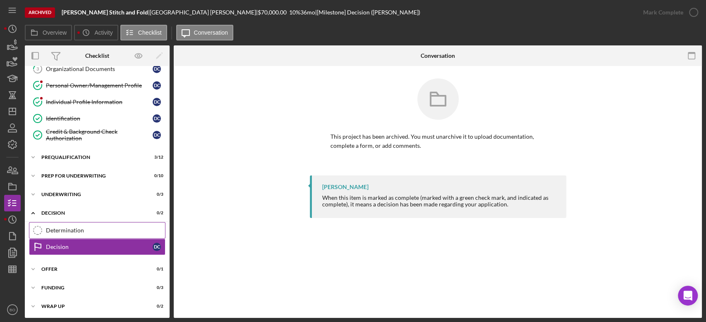
click at [70, 227] on div "Determination" at bounding box center [105, 230] width 119 height 7
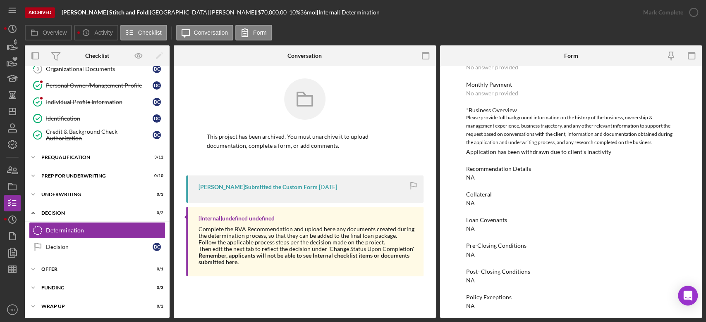
scroll to position [266, 0]
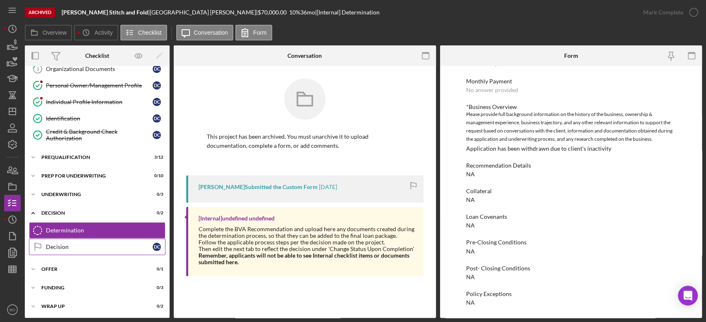
click at [79, 244] on div "Decision" at bounding box center [99, 247] width 107 height 7
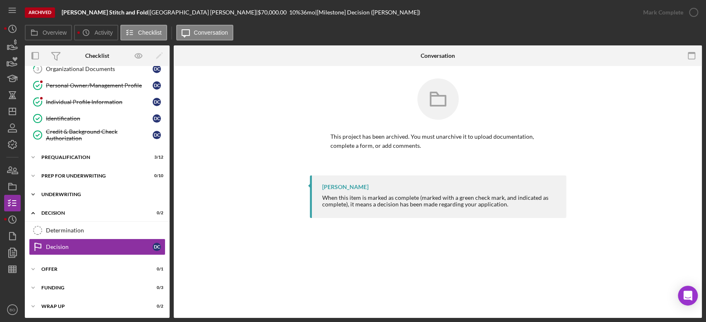
click at [101, 195] on div "Underwriting" at bounding box center [100, 194] width 118 height 5
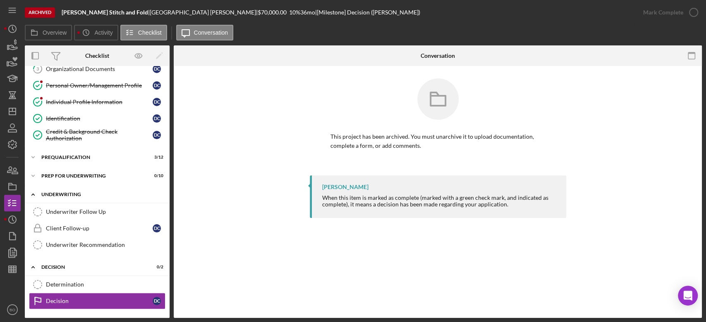
click at [101, 195] on div "Underwriting" at bounding box center [100, 194] width 118 height 5
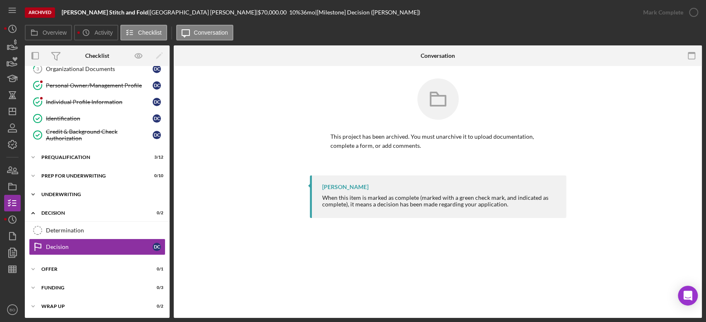
click at [101, 195] on div "Underwriting" at bounding box center [100, 194] width 118 height 5
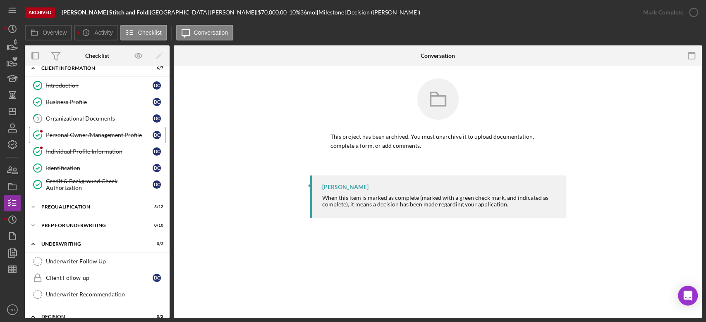
scroll to position [24, 0]
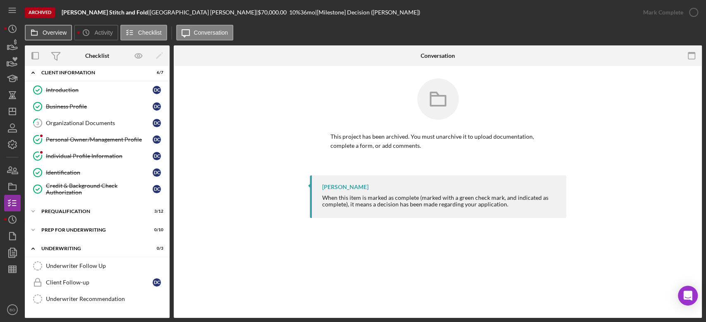
click at [53, 31] on label "Overview" at bounding box center [55, 32] width 24 height 7
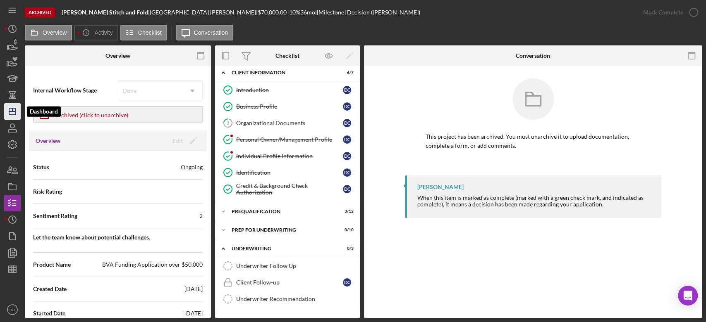
click at [18, 107] on icon "Icon/Dashboard" at bounding box center [12, 111] width 21 height 21
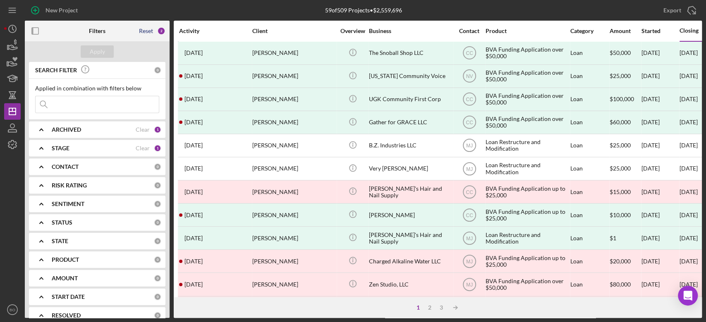
click at [146, 31] on div "Reset" at bounding box center [146, 31] width 14 height 7
click at [90, 53] on div "Apply" at bounding box center [97, 51] width 15 height 12
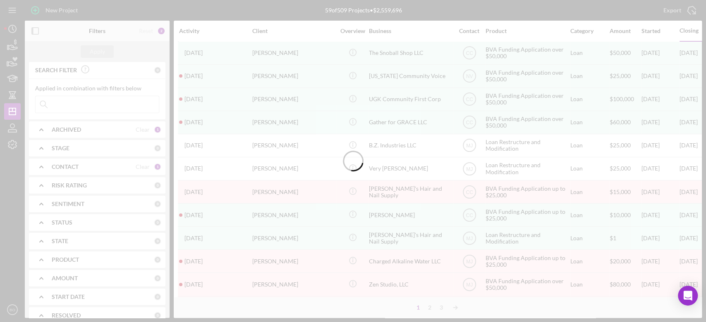
click at [132, 170] on div at bounding box center [353, 161] width 706 height 322
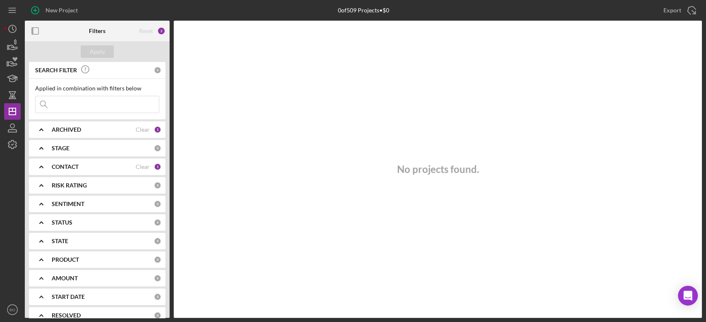
click at [148, 167] on div "CONTACT Clear 1" at bounding box center [107, 166] width 110 height 7
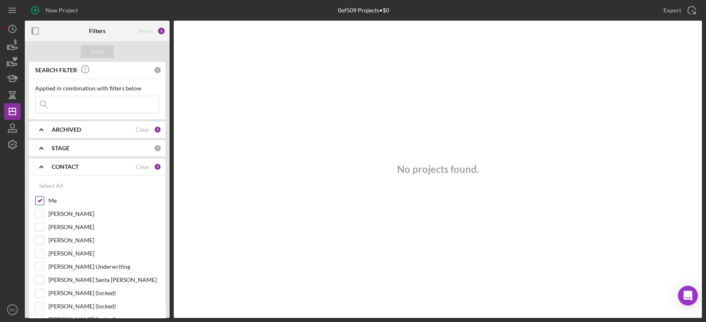
click at [37, 199] on input "Me" at bounding box center [40, 201] width 8 height 8
checkbox input "false"
click at [138, 129] on div "Clear" at bounding box center [143, 130] width 14 height 7
click at [83, 129] on div "ARCHIVED" at bounding box center [103, 130] width 102 height 7
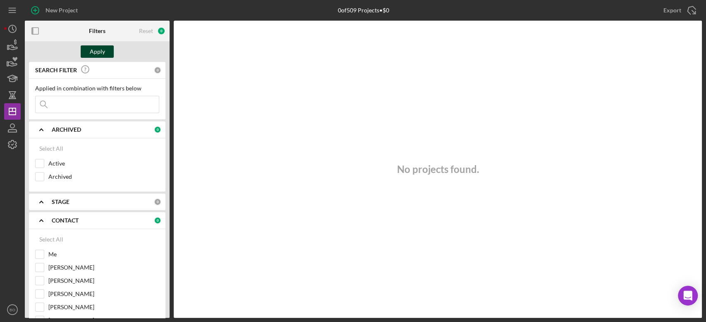
click at [99, 53] on div "Apply" at bounding box center [97, 51] width 15 height 12
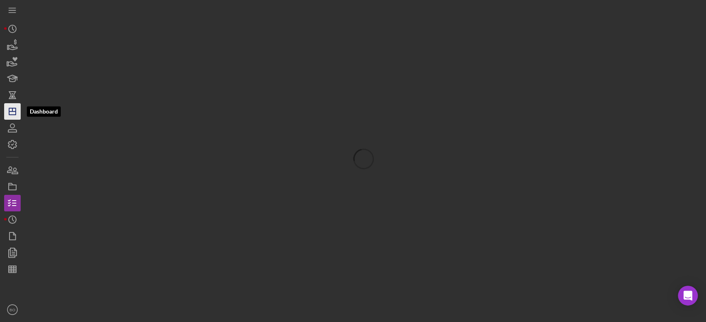
click at [11, 114] on icon "Icon/Dashboard" at bounding box center [12, 111] width 21 height 21
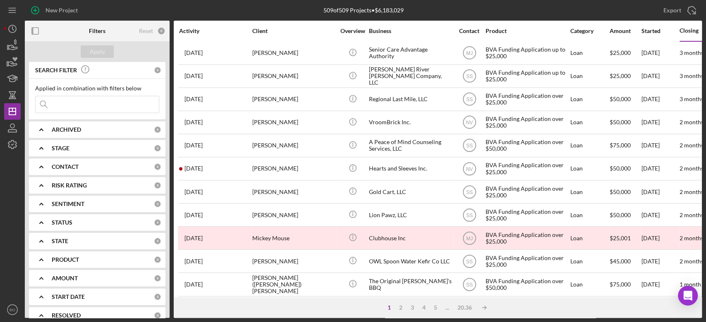
click at [102, 124] on div "ARCHIVED 0" at bounding box center [107, 130] width 110 height 17
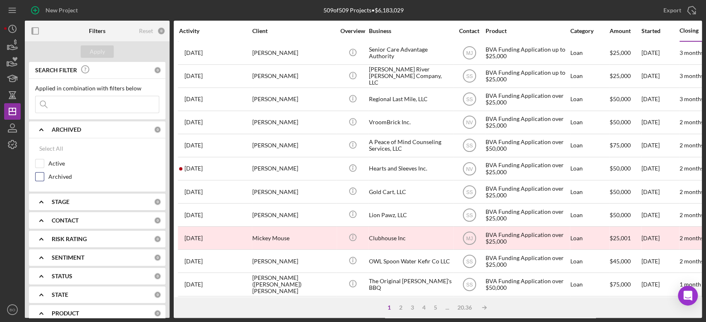
click at [43, 174] on input "Archived" at bounding box center [40, 177] width 8 height 8
checkbox input "true"
click at [99, 50] on div "Apply" at bounding box center [97, 51] width 15 height 12
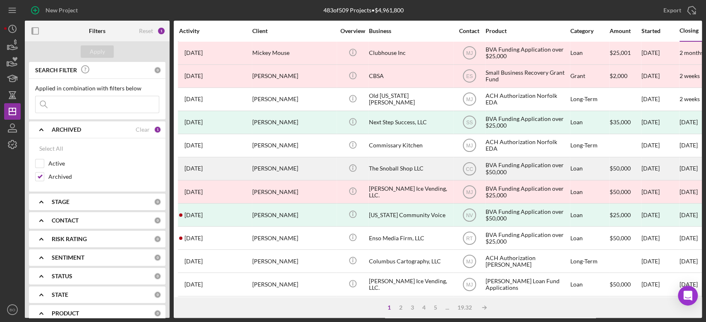
click at [282, 171] on div "Ryan Turner" at bounding box center [293, 169] width 83 height 22
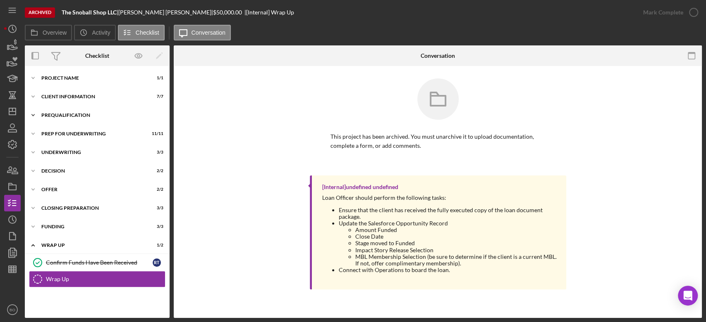
click at [88, 110] on div "Icon/Expander Prequalification 12 / 12" at bounding box center [97, 115] width 145 height 17
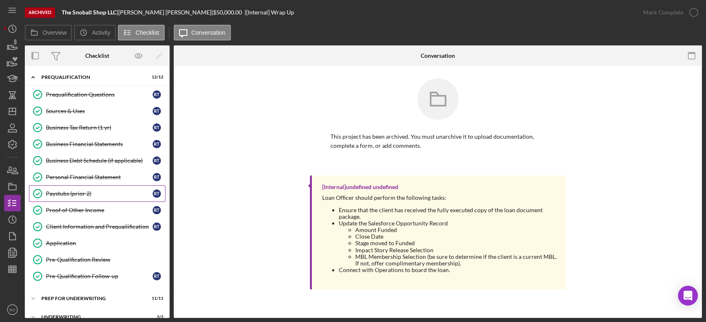
scroll to position [39, 0]
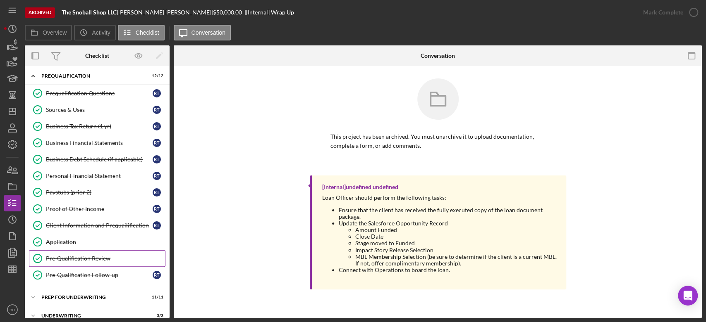
click at [87, 255] on div "Pre-Qualification Review" at bounding box center [105, 258] width 119 height 7
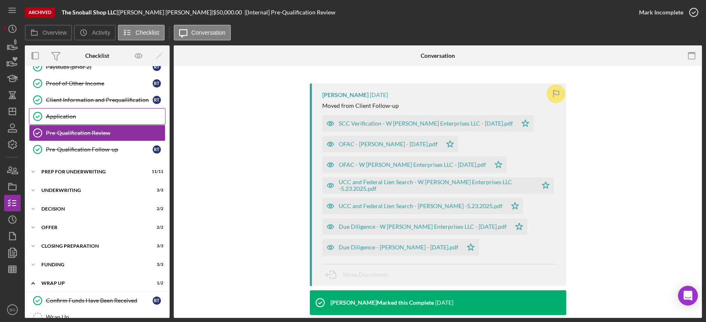
scroll to position [179, 0]
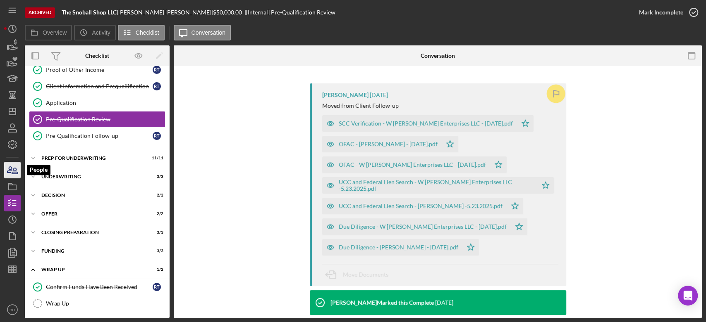
click at [15, 172] on icon "button" at bounding box center [15, 171] width 6 height 6
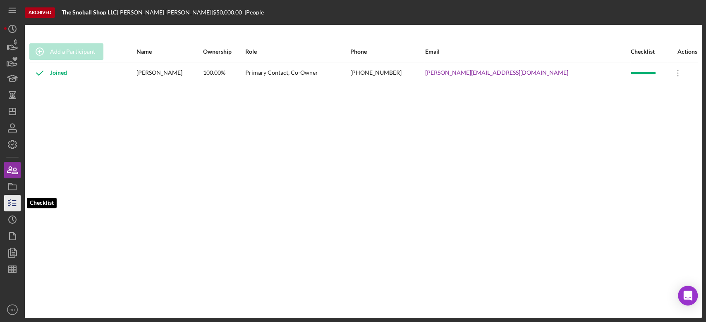
click at [7, 202] on icon "button" at bounding box center [12, 203] width 21 height 21
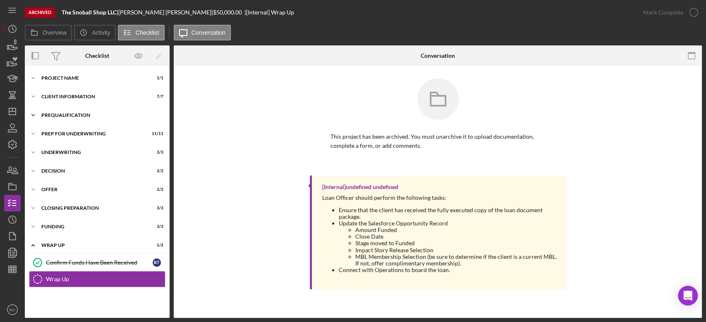
click at [74, 116] on div "Prequalification" at bounding box center [100, 115] width 118 height 5
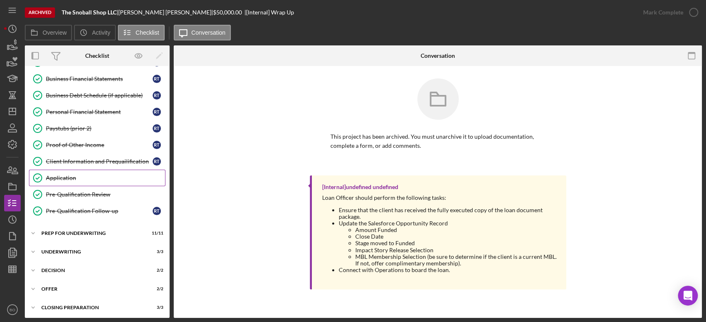
scroll to position [115, 0]
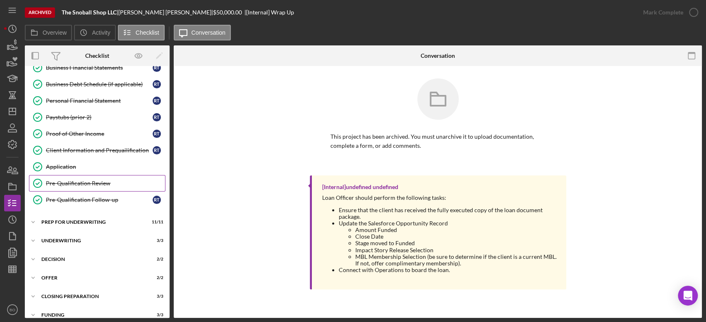
click at [78, 180] on div "Pre-Qualification Review" at bounding box center [105, 183] width 119 height 7
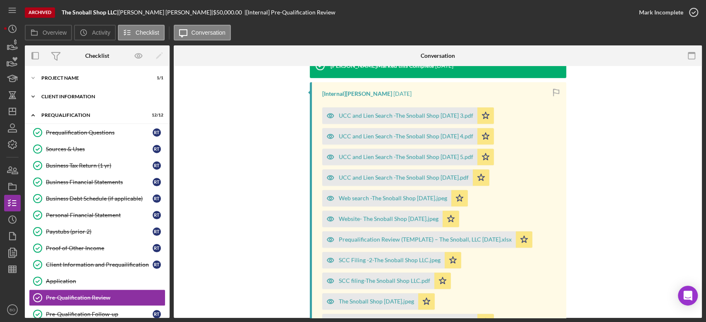
click at [73, 100] on div "Icon/Expander Client Information 7 / 7" at bounding box center [97, 96] width 145 height 17
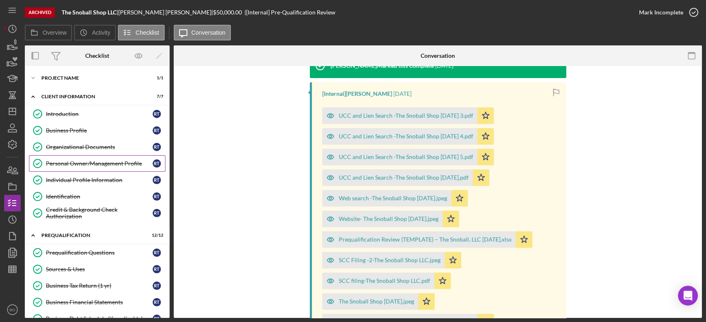
click at [89, 162] on div "Personal Owner/Management Profile" at bounding box center [99, 163] width 107 height 7
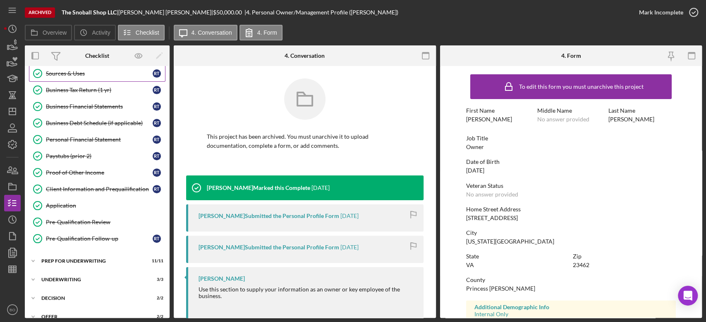
scroll to position [197, 0]
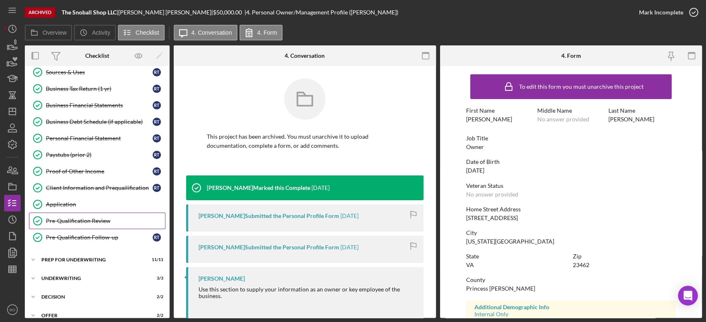
click at [92, 223] on link "Pre-Qualification Review Pre-Qualification Review" at bounding box center [97, 221] width 136 height 17
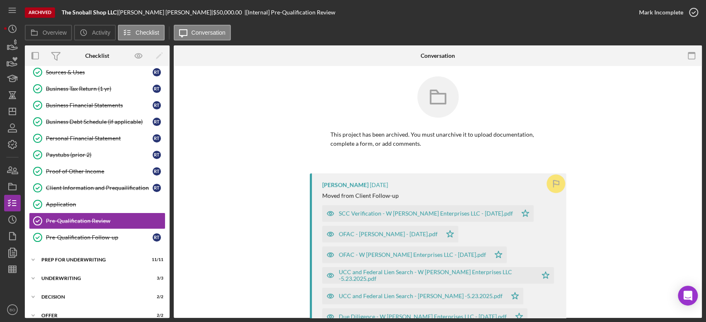
scroll to position [3, 0]
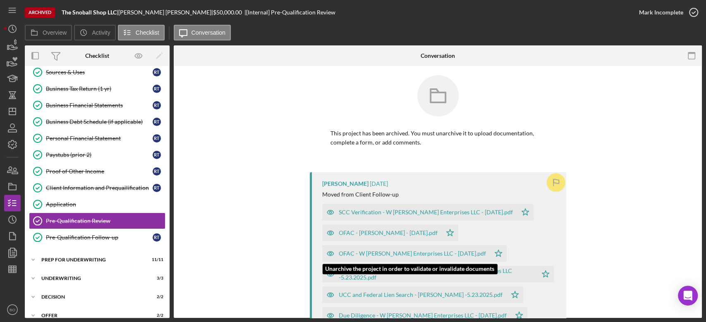
click at [376, 253] on div "OFAC - W [PERSON_NAME] Enterprises LLC - [DATE].pdf" at bounding box center [412, 254] width 147 height 7
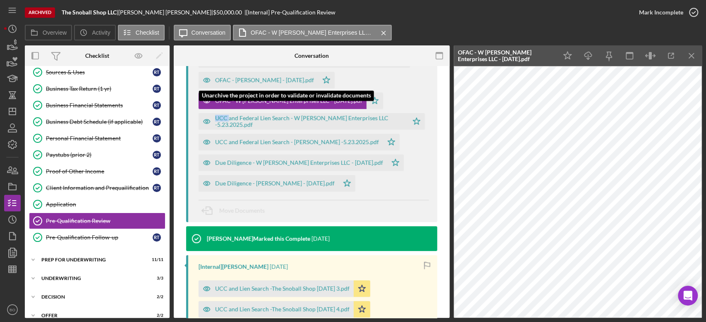
scroll to position [157, 0]
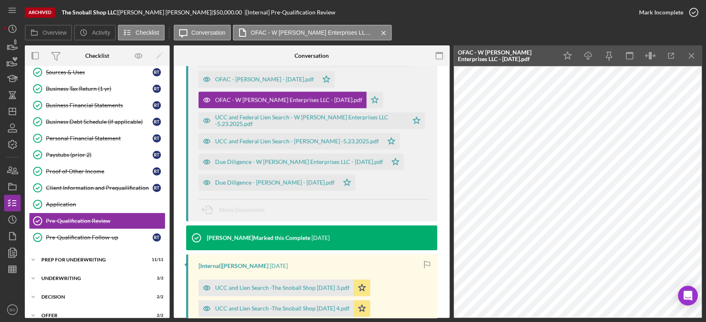
click at [232, 55] on div at bounding box center [220, 55] width 92 height 21
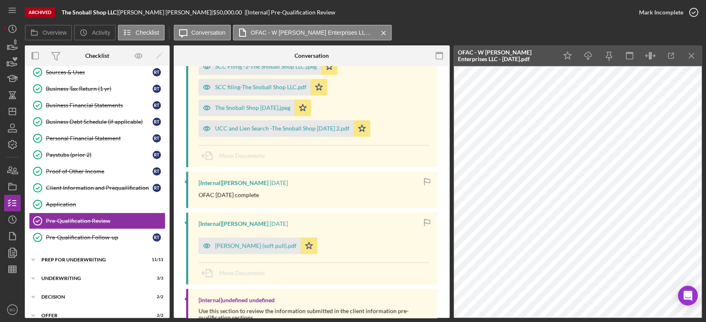
scroll to position [509, 0]
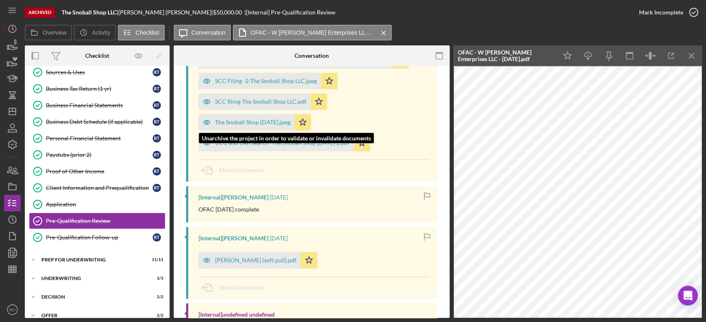
click at [243, 119] on div "The Snoball Shop [DATE].jpeg" at bounding box center [252, 122] width 75 height 7
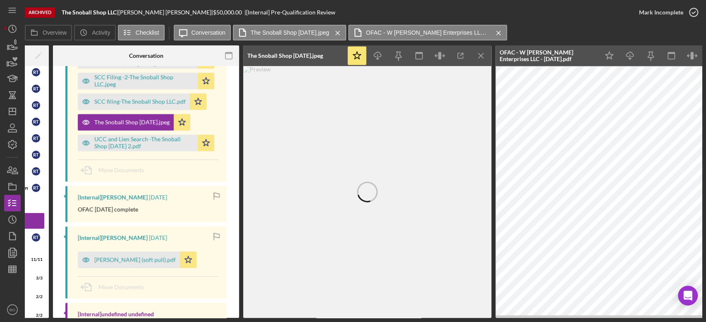
scroll to position [0, 162]
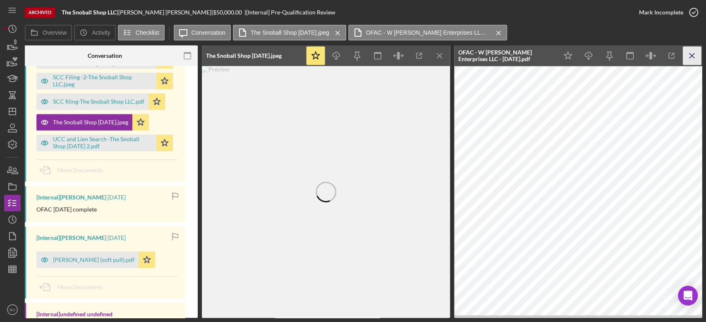
click at [690, 55] on icon "Icon/Menu Close" at bounding box center [692, 56] width 19 height 19
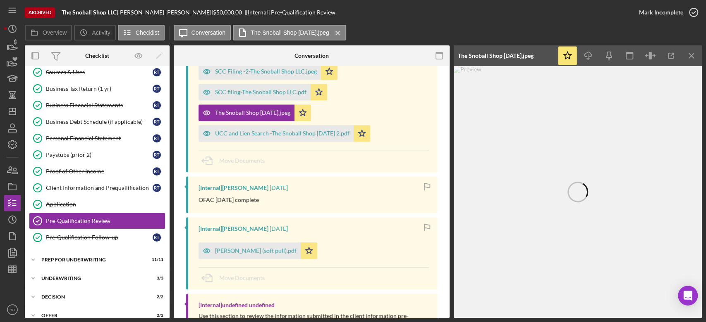
scroll to position [509, 0]
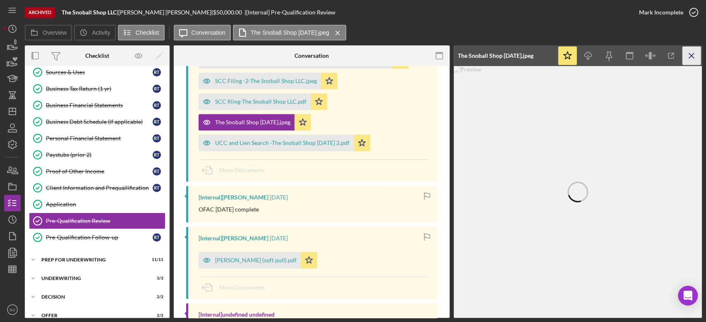
click at [692, 57] on line "button" at bounding box center [691, 55] width 5 height 5
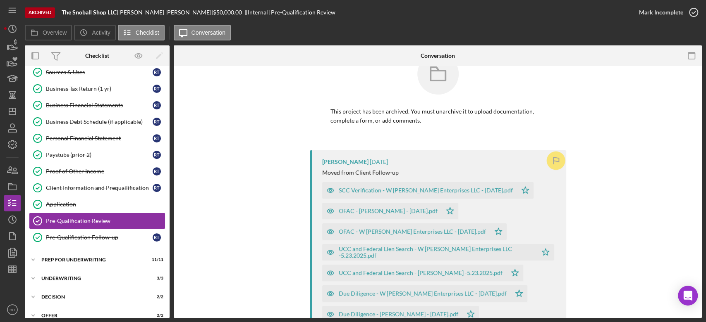
scroll to position [0, 0]
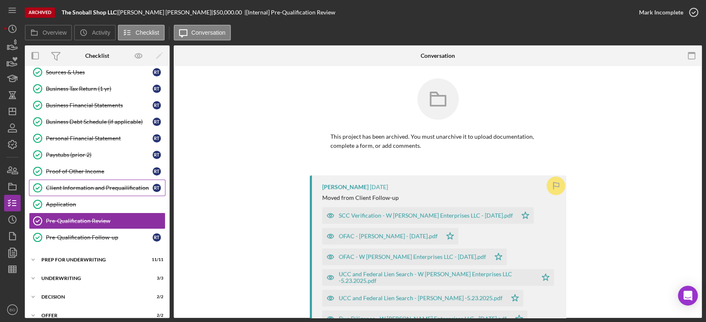
click at [98, 185] on div "Client Information and Prequailification" at bounding box center [99, 188] width 107 height 7
